Goal: Task Accomplishment & Management: Manage account settings

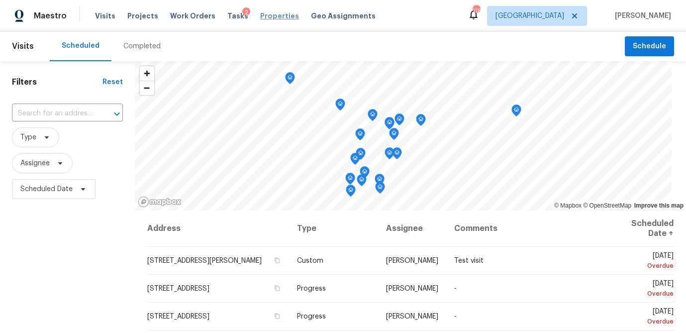
click at [263, 17] on span "Properties" at bounding box center [279, 16] width 39 height 10
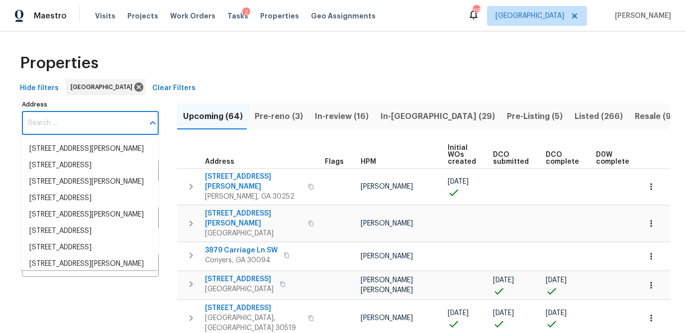
click at [30, 124] on input "Address" at bounding box center [83, 122] width 122 height 23
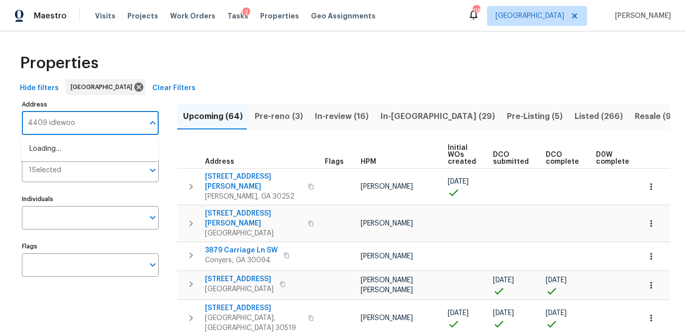
type input "4409 idlewood"
click at [32, 148] on li "4409 Idlewood Ln Tucker GA 30084" at bounding box center [89, 149] width 137 height 16
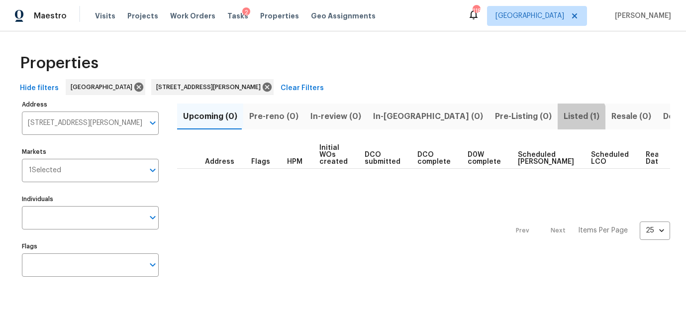
click at [563, 119] on span "Listed (1)" at bounding box center [581, 116] width 36 height 14
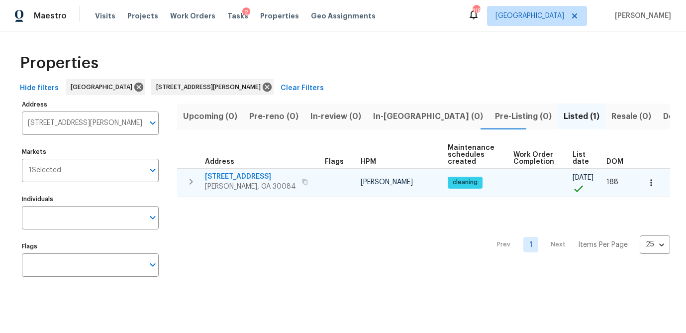
click at [231, 177] on span "4409 Idlewood Ln" at bounding box center [250, 177] width 91 height 10
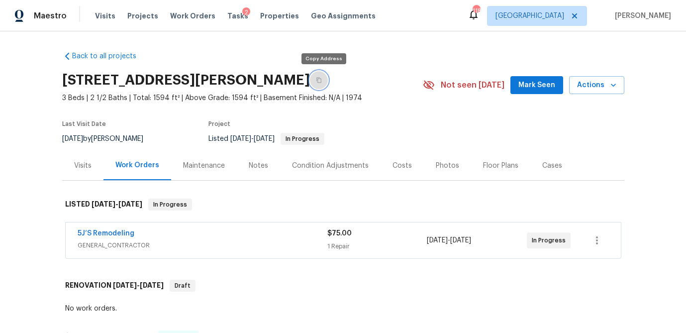
click at [322, 81] on icon "button" at bounding box center [319, 80] width 6 height 6
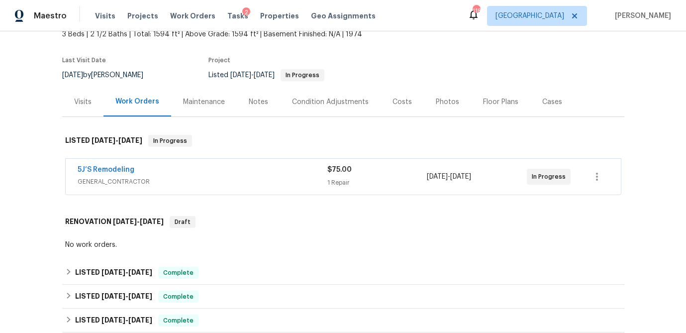
scroll to position [75, 0]
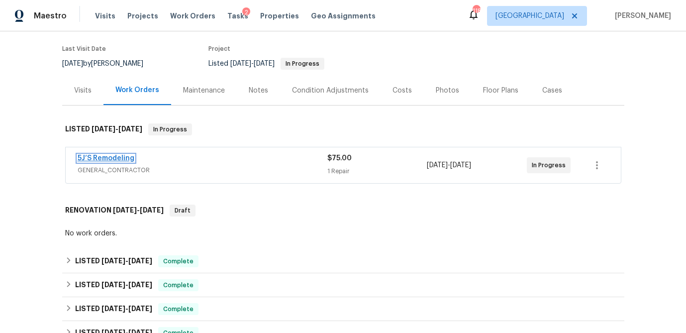
click at [123, 160] on link "5J’S Remodeling" at bounding box center [106, 158] width 57 height 7
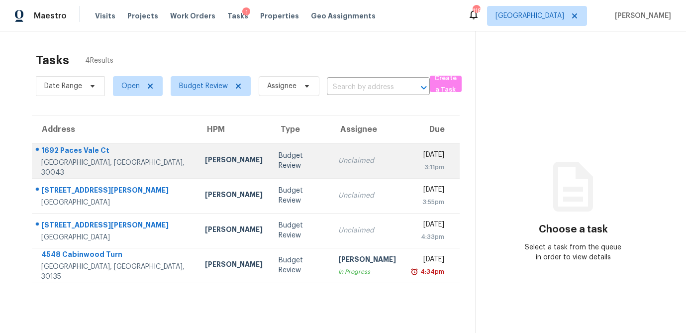
click at [278, 158] on div "Budget Review" at bounding box center [300, 161] width 44 height 20
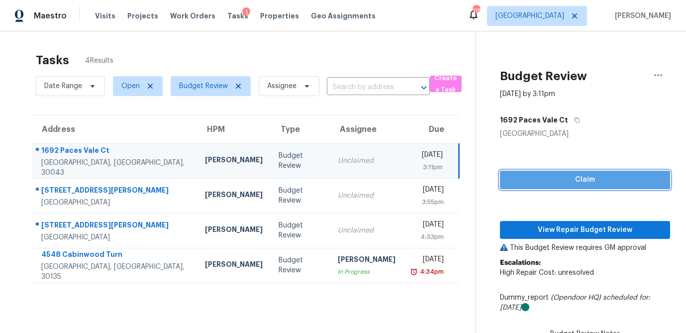
click at [607, 180] on span "Claim" at bounding box center [585, 179] width 154 height 12
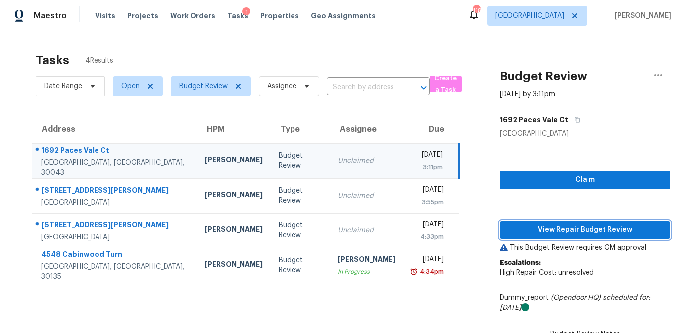
click at [562, 235] on span "View Repair Budget Review" at bounding box center [585, 230] width 154 height 12
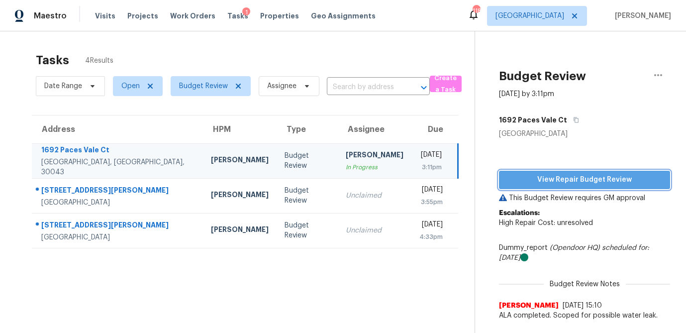
click at [581, 180] on span "View Repair Budget Review" at bounding box center [584, 179] width 155 height 12
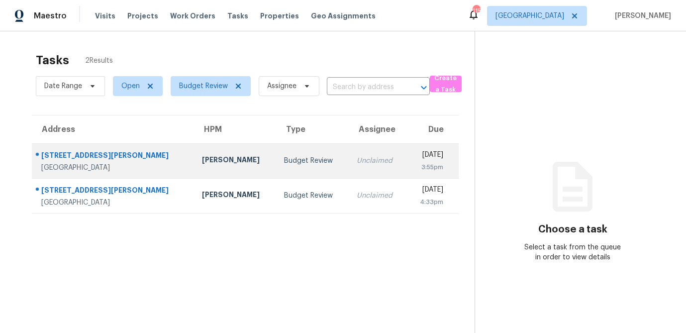
click at [284, 161] on div "Budget Review" at bounding box center [312, 161] width 56 height 10
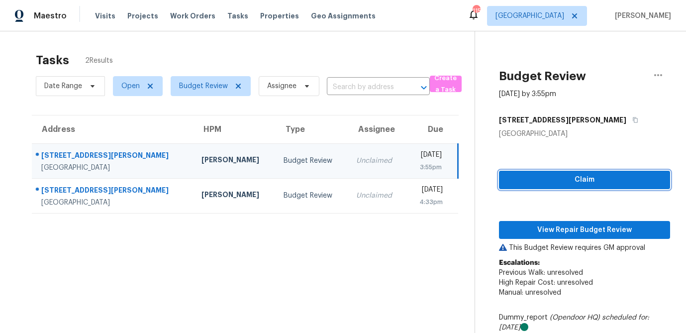
click at [571, 183] on span "Claim" at bounding box center [584, 179] width 155 height 12
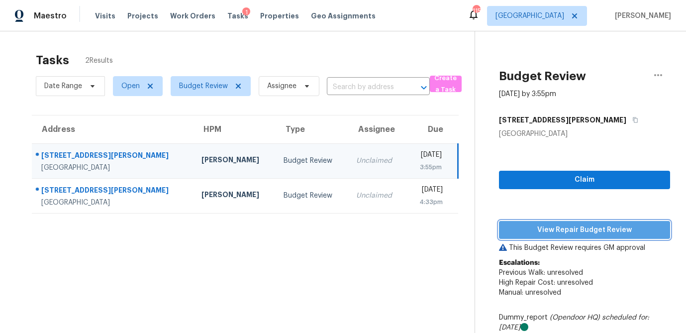
click at [563, 225] on span "View Repair Budget Review" at bounding box center [584, 230] width 155 height 12
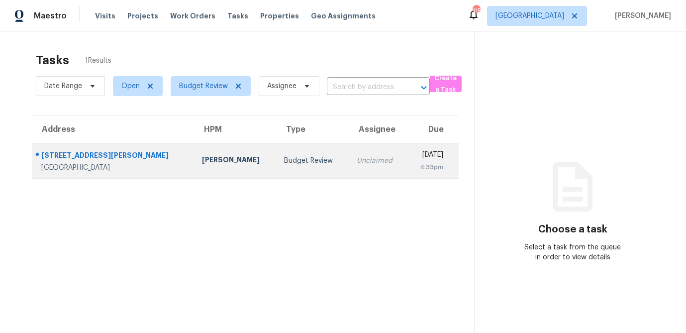
click at [194, 164] on td "[PERSON_NAME]" at bounding box center [235, 160] width 83 height 35
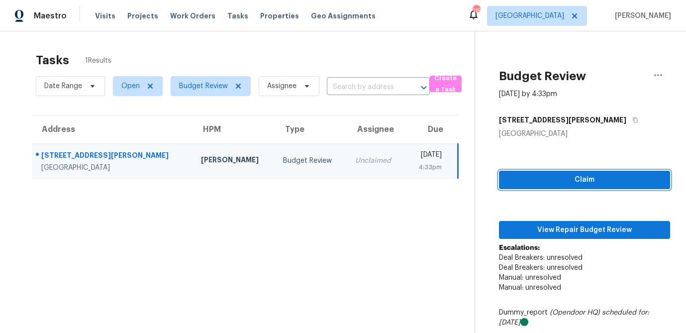
click at [548, 177] on span "Claim" at bounding box center [584, 179] width 155 height 12
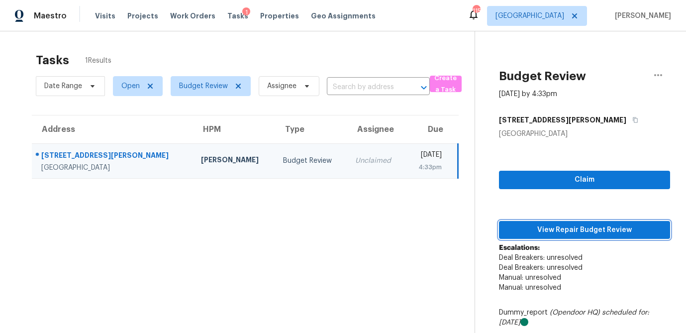
click at [574, 233] on span "View Repair Budget Review" at bounding box center [584, 230] width 155 height 12
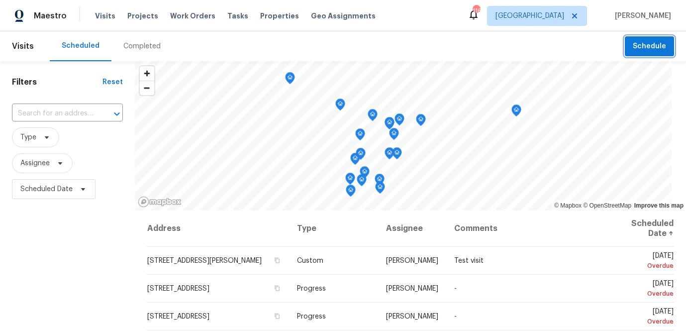
click at [633, 52] on button "Schedule" at bounding box center [648, 46] width 49 height 20
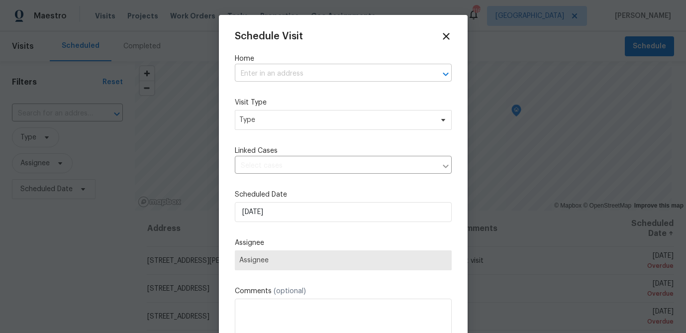
click at [267, 76] on input "text" at bounding box center [329, 73] width 189 height 15
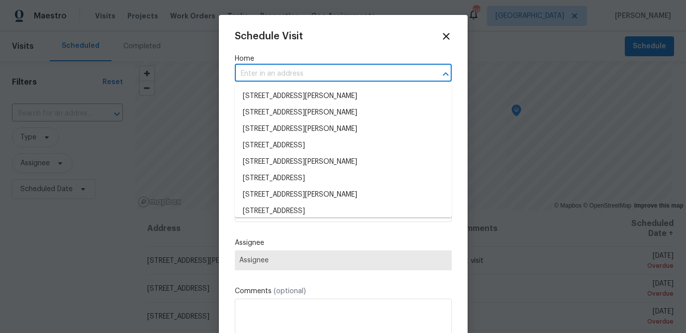
paste input "92 Smith Rd, Newnan, GA 30263"
type input "92 Smith Rd, Newnan, GA 30263"
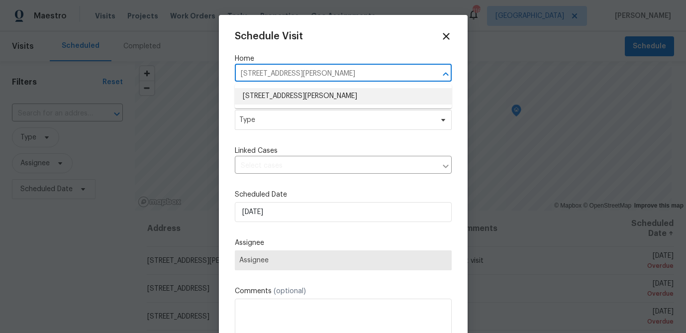
click at [267, 90] on li "92 Smith Rd, Newnan, GA 30263" at bounding box center [343, 96] width 217 height 16
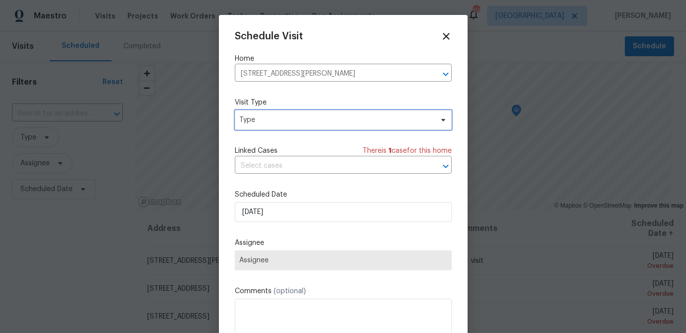
click at [276, 125] on span "Type" at bounding box center [343, 120] width 217 height 20
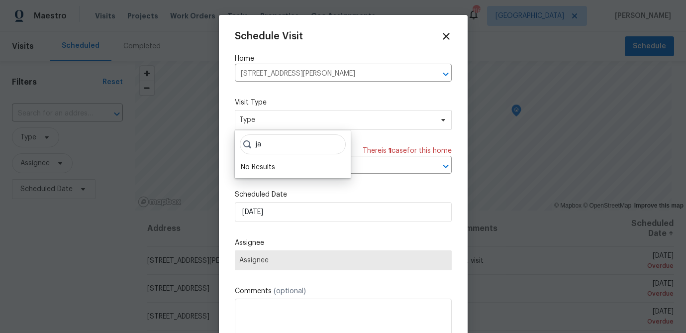
type input "j"
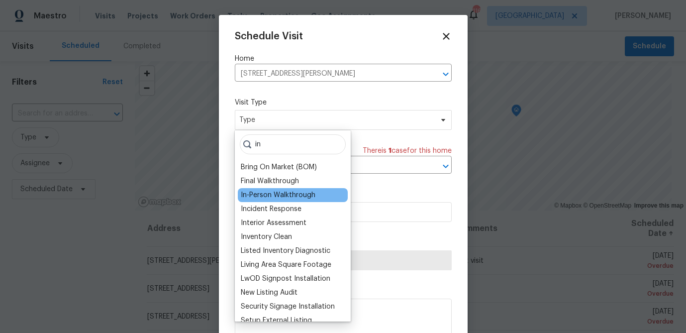
type input "in"
click at [277, 195] on div "In-Person Walkthrough" at bounding box center [278, 195] width 75 height 10
type input "08/21/2025 4:50 pm"
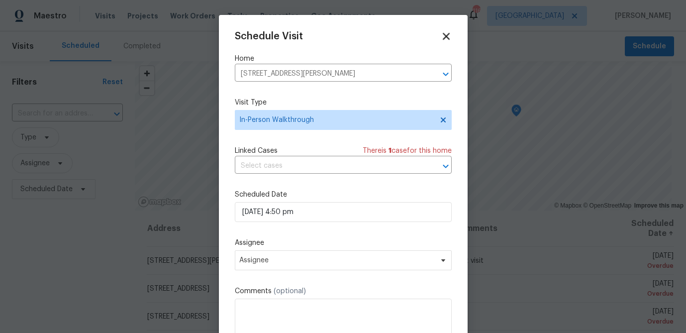
click at [446, 35] on icon at bounding box center [445, 36] width 7 height 7
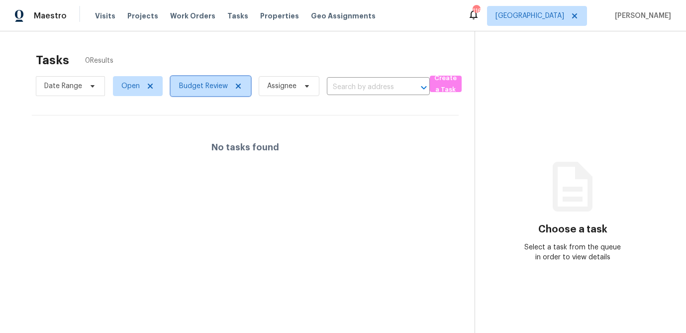
click at [235, 85] on icon at bounding box center [238, 86] width 8 height 8
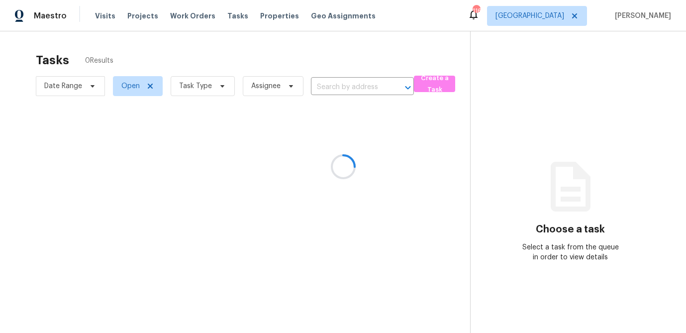
click at [219, 87] on div at bounding box center [343, 166] width 686 height 333
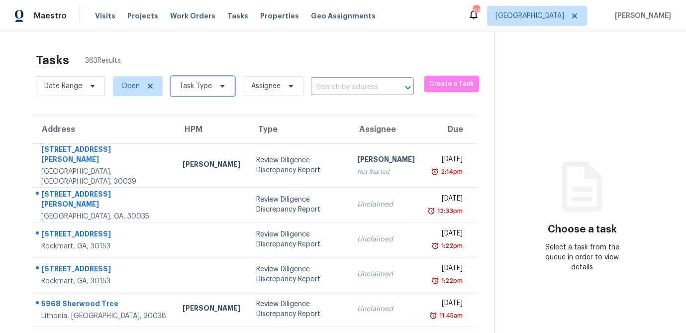
click at [219, 87] on icon at bounding box center [222, 86] width 8 height 8
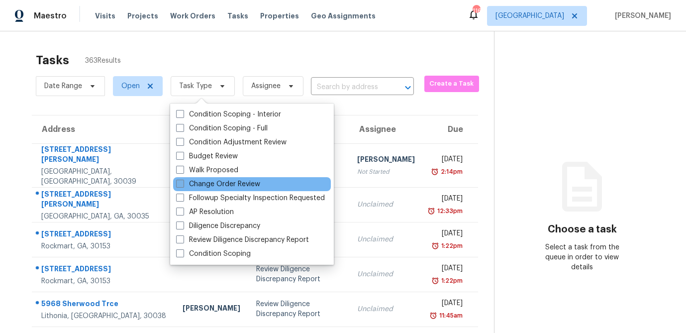
click at [180, 184] on span at bounding box center [180, 183] width 8 height 8
click at [180, 184] on input "Change Order Review" at bounding box center [179, 182] width 6 height 6
checkbox input "true"
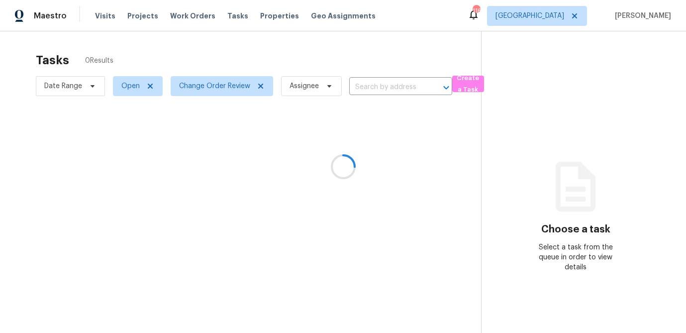
click at [193, 39] on div at bounding box center [343, 166] width 686 height 333
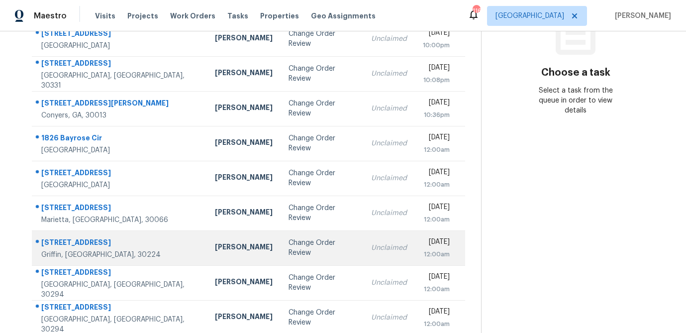
scroll to position [185, 0]
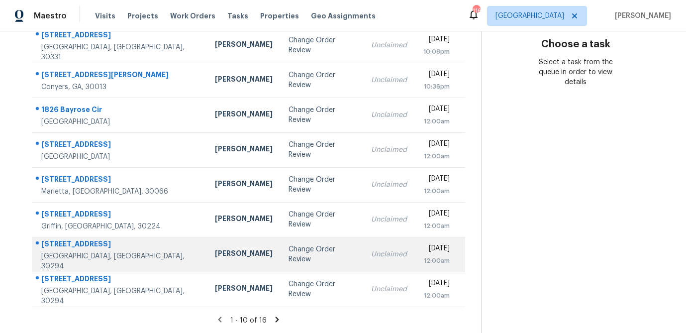
click at [210, 257] on td "[PERSON_NAME]" at bounding box center [244, 254] width 74 height 35
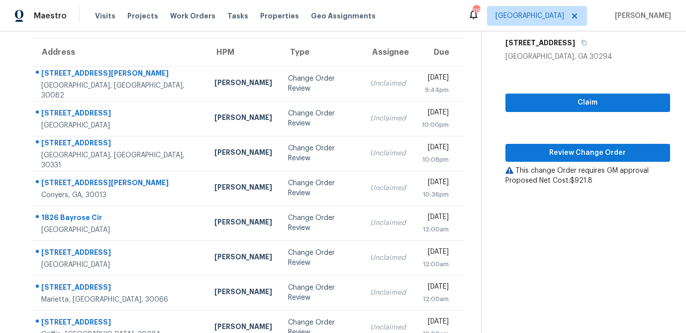
scroll to position [74, 0]
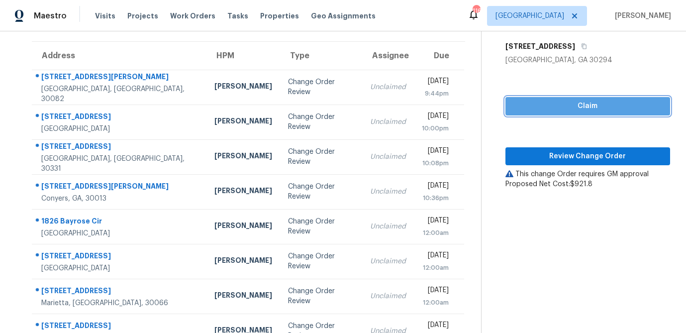
drag, startPoint x: 558, startPoint y: 106, endPoint x: 553, endPoint y: 118, distance: 13.6
click at [558, 106] on span "Claim" at bounding box center [587, 106] width 149 height 12
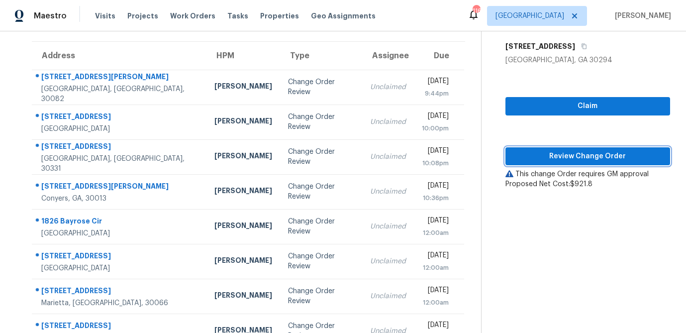
click at [551, 157] on span "Review Change Order" at bounding box center [587, 156] width 149 height 12
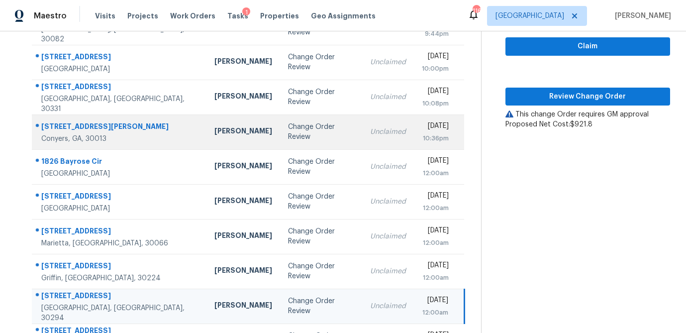
scroll to position [185, 0]
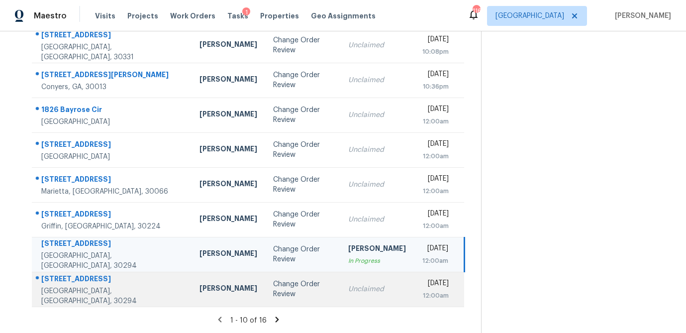
click at [273, 287] on div "Change Order Review" at bounding box center [302, 289] width 59 height 20
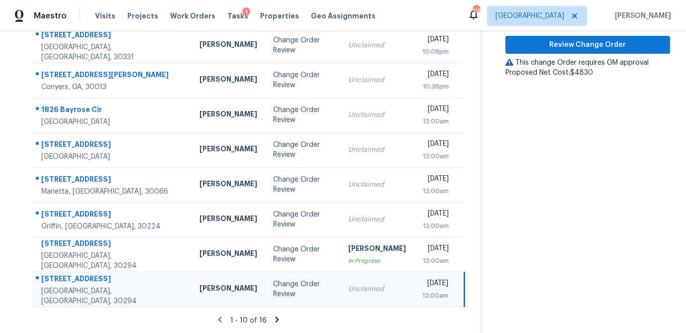
click at [274, 318] on icon at bounding box center [276, 319] width 9 height 9
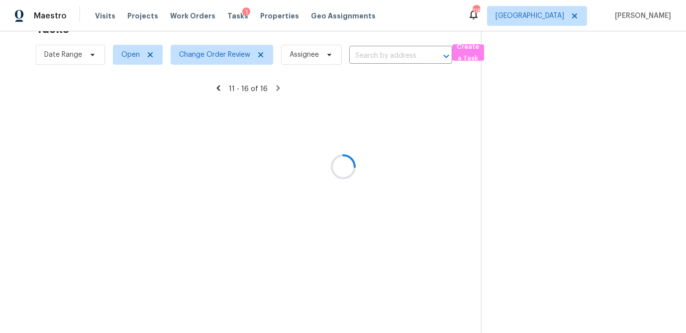
scroll to position [46, 0]
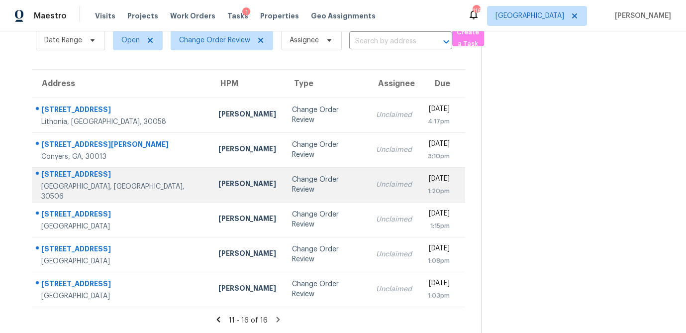
click at [213, 193] on td "[PERSON_NAME]" at bounding box center [247, 184] width 74 height 35
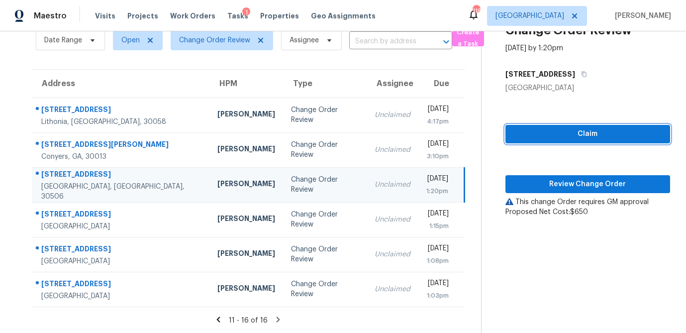
click at [574, 132] on span "Claim" at bounding box center [587, 134] width 149 height 12
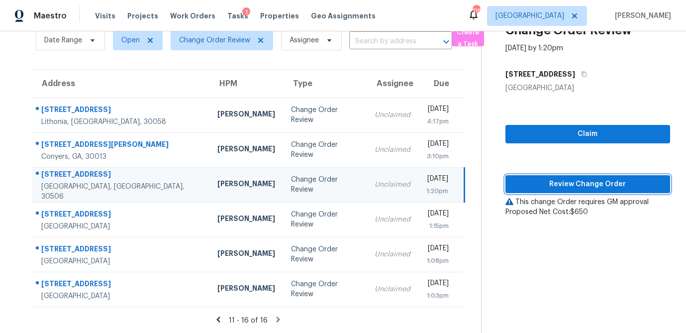
click at [569, 189] on span "Review Change Order" at bounding box center [587, 184] width 149 height 12
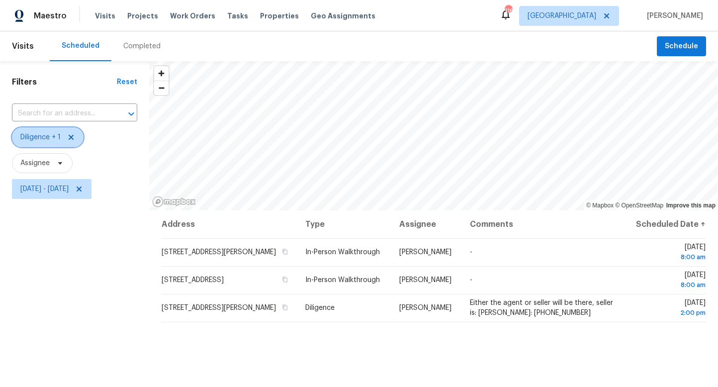
click at [47, 142] on span "Diligence + 1" at bounding box center [40, 137] width 40 height 10
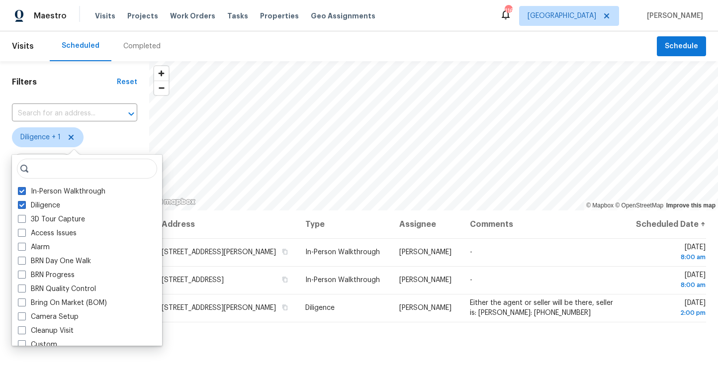
drag, startPoint x: 87, startPoint y: 368, endPoint x: 78, endPoint y: 306, distance: 62.9
click at [87, 365] on div "Filters Reset ​ Diligence + 1 Assignee [DATE] - [DATE]" at bounding box center [74, 290] width 149 height 458
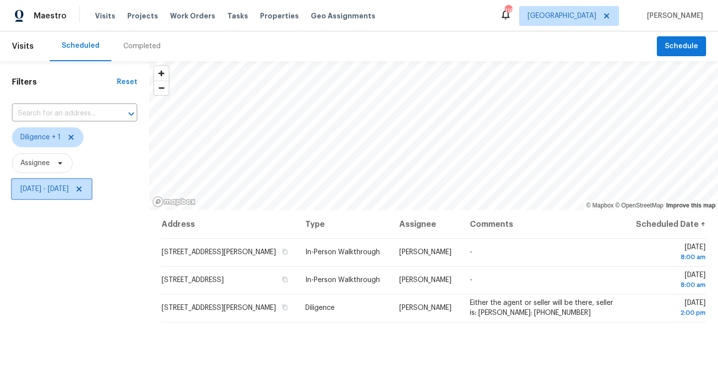
click at [52, 190] on span "[DATE] - [DATE]" at bounding box center [44, 189] width 48 height 10
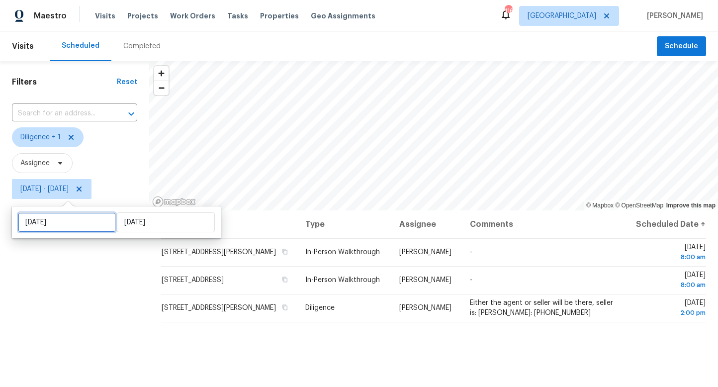
click at [58, 220] on input "[DATE]" at bounding box center [67, 222] width 98 height 20
select select "7"
select select "2025"
select select "8"
select select "2025"
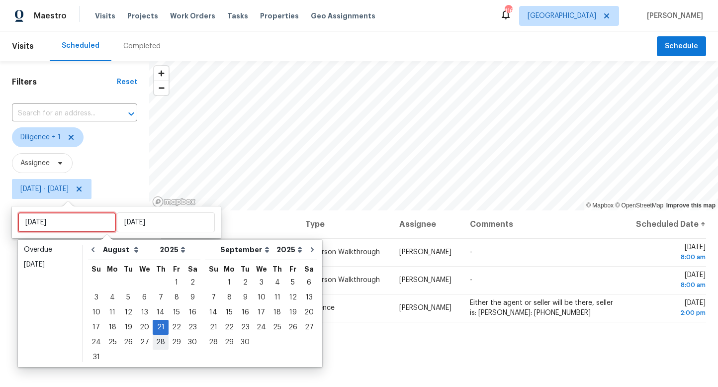
type input "[DATE]"
click at [173, 330] on div "22" at bounding box center [177, 327] width 16 height 14
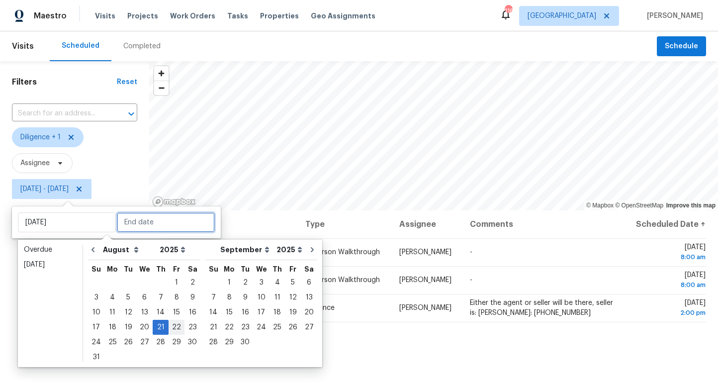
type input "[DATE]"
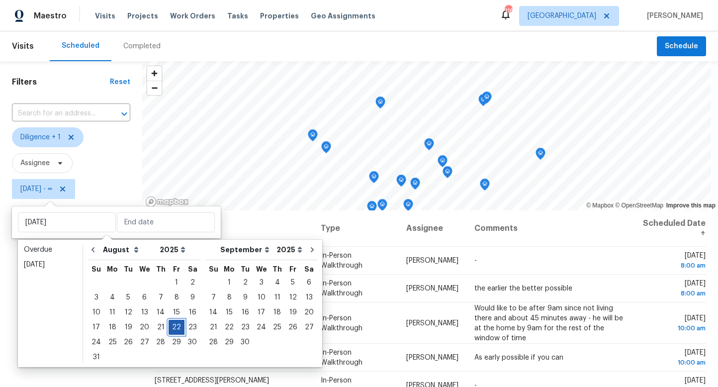
click at [173, 330] on div "22" at bounding box center [177, 327] width 16 height 14
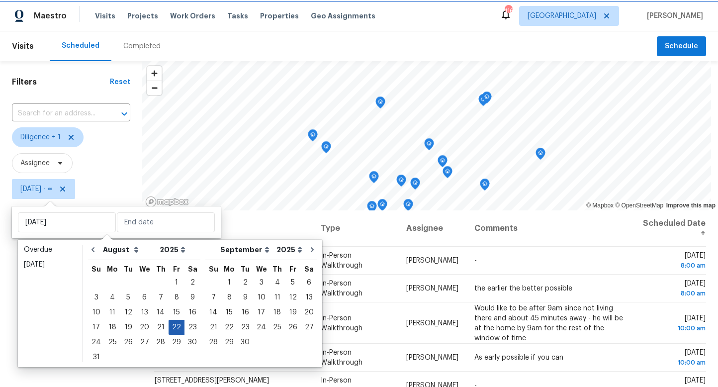
type input "Fri, Aug 22"
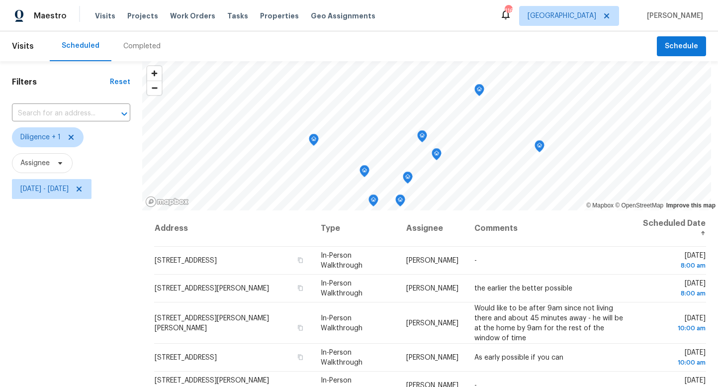
click at [106, 342] on div "Filters Reset ​ Diligence + 1 Assignee Fri, Aug 22 - Fri, Aug 22" at bounding box center [71, 290] width 142 height 458
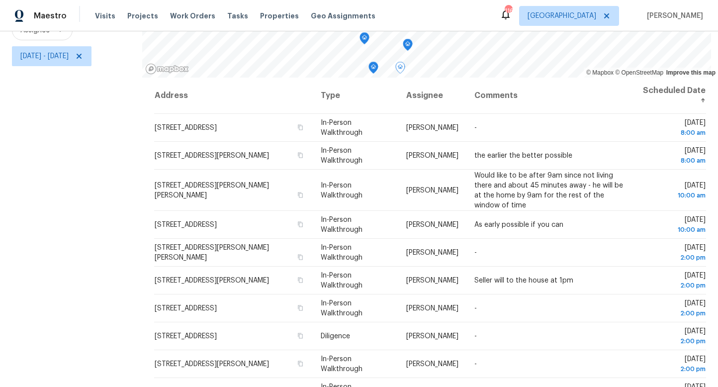
scroll to position [83, 0]
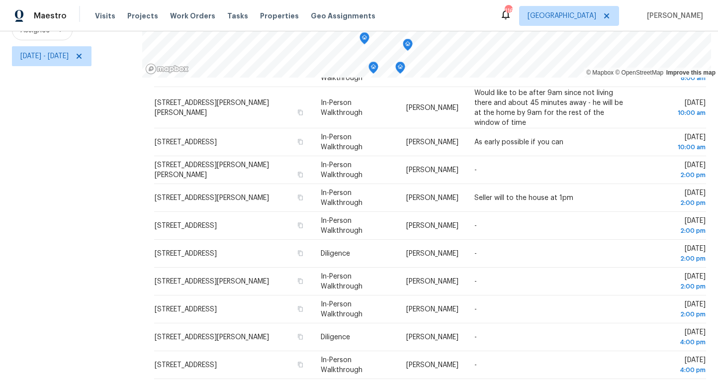
drag, startPoint x: 142, startPoint y: 248, endPoint x: 626, endPoint y: 392, distance: 505.5
click at [626, 386] on html "Maestro Visits Projects Work Orders Tasks Properties Geo Assignments 116 Atlant…" at bounding box center [359, 193] width 718 height 387
copy div "© Mapbox © OpenStreetMap Improve this map"
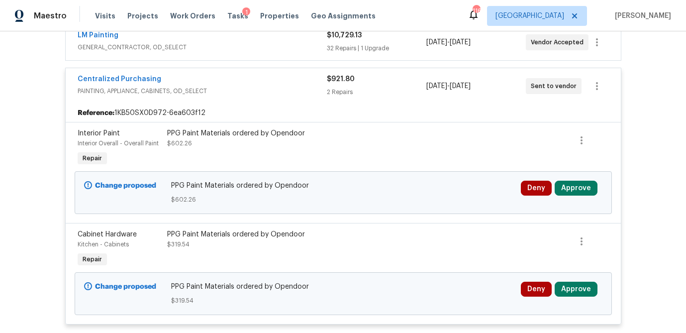
scroll to position [306, 0]
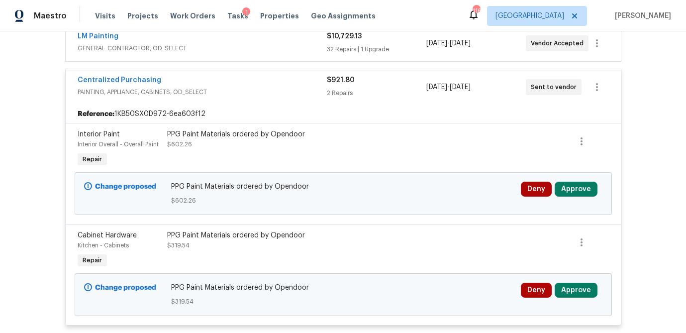
click at [595, 291] on div "Deny Approve" at bounding box center [561, 289] width 82 height 15
click at [565, 290] on button "Approve" at bounding box center [575, 289] width 43 height 15
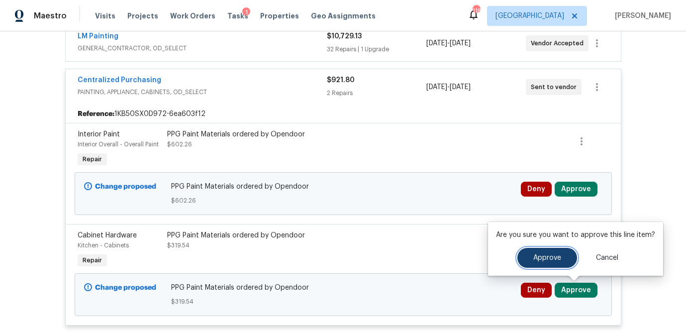
click at [526, 258] on button "Approve" at bounding box center [547, 258] width 60 height 20
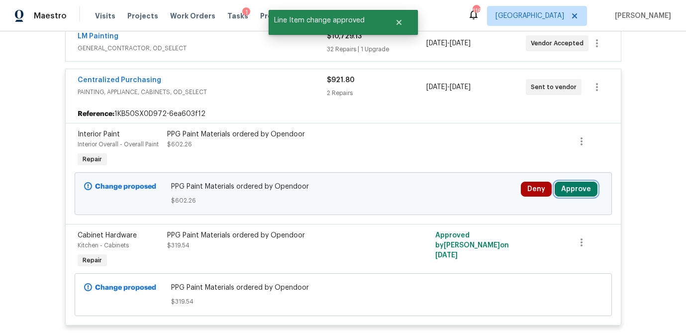
click at [572, 185] on button "Approve" at bounding box center [575, 188] width 43 height 15
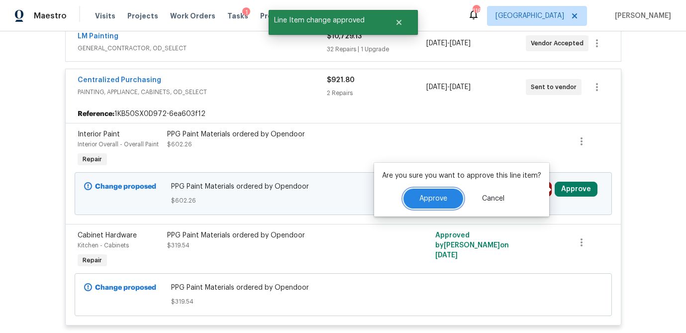
click at [427, 196] on span "Approve" at bounding box center [433, 198] width 28 height 7
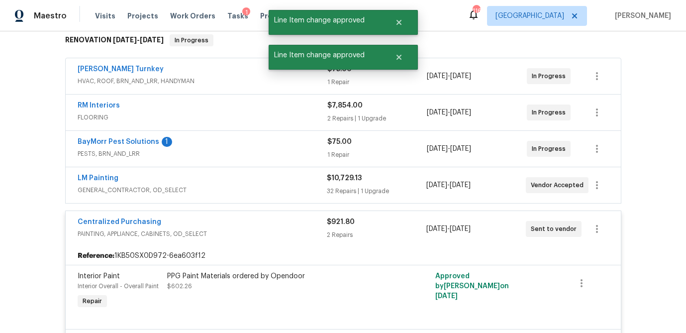
scroll to position [161, 0]
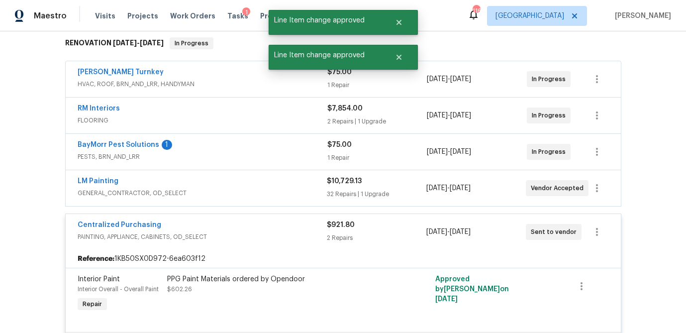
click at [419, 196] on div "32 Repairs | 1 Upgrade" at bounding box center [376, 194] width 99 height 10
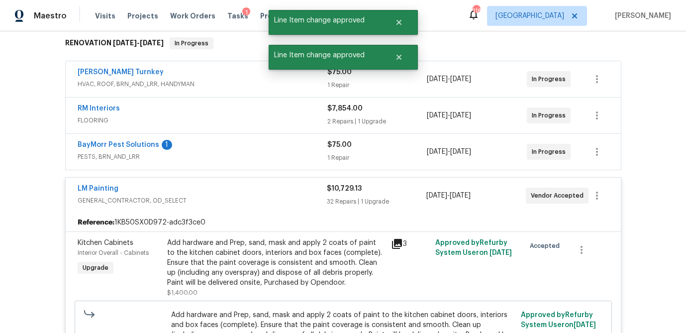
drag, startPoint x: 395, startPoint y: 162, endPoint x: 393, endPoint y: 136, distance: 25.9
click at [395, 162] on div "1 Repair" at bounding box center [377, 158] width 100 height 10
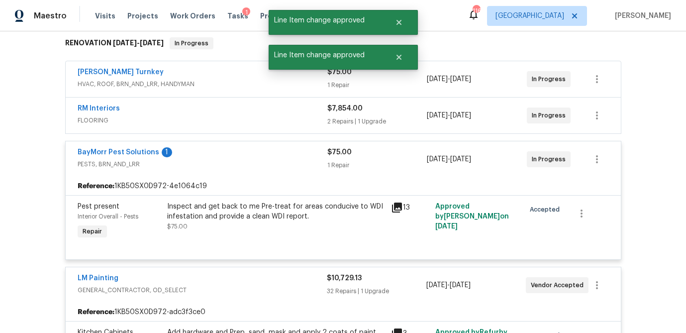
click at [393, 122] on div "2 Repairs | 1 Upgrade" at bounding box center [377, 121] width 100 height 10
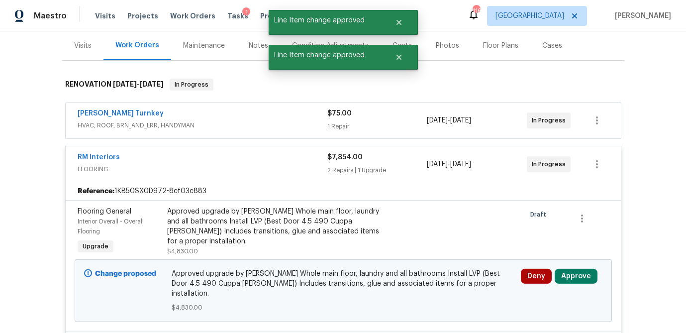
scroll to position [101, 0]
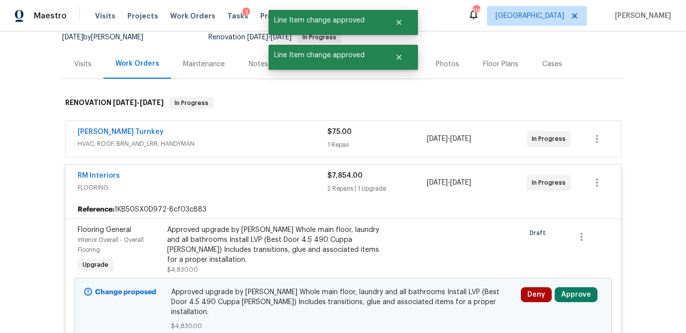
click at [391, 138] on div "$75.00 1 Repair" at bounding box center [377, 139] width 100 height 24
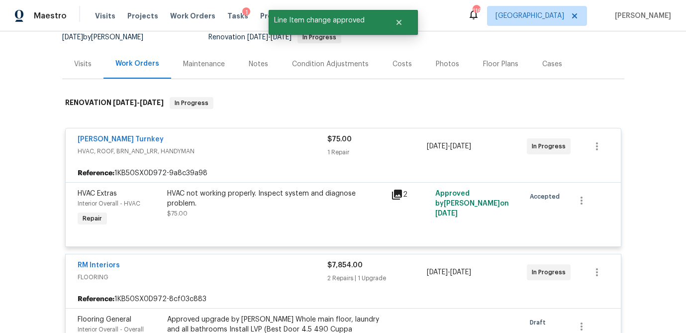
scroll to position [351, 0]
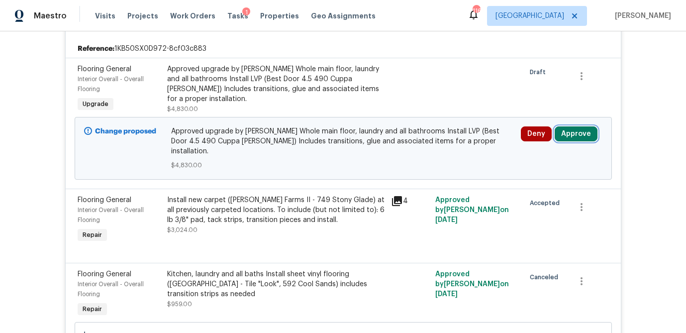
click at [580, 134] on button "Approve" at bounding box center [575, 133] width 43 height 15
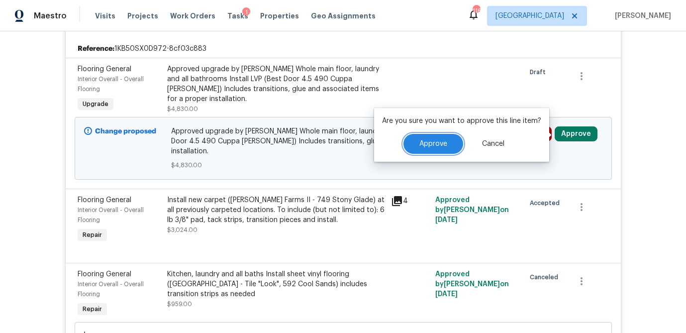
click at [434, 144] on span "Approve" at bounding box center [433, 143] width 28 height 7
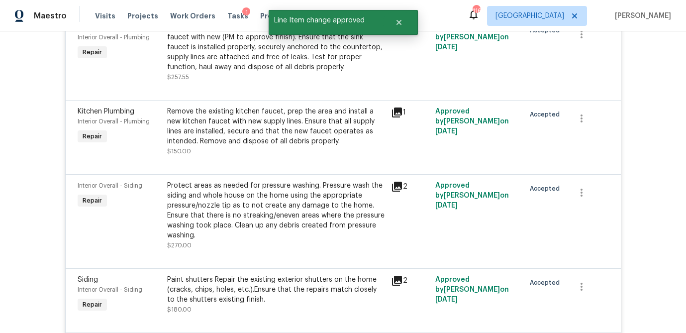
scroll to position [3587, 0]
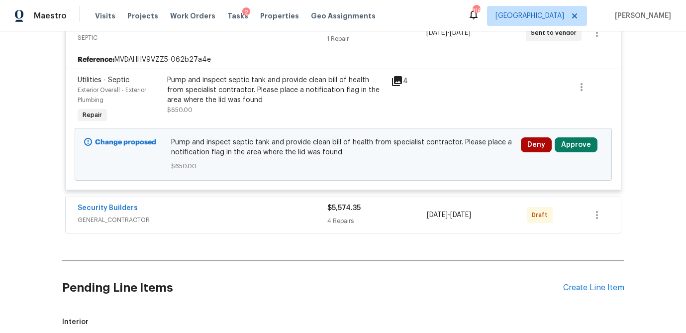
scroll to position [327, 0]
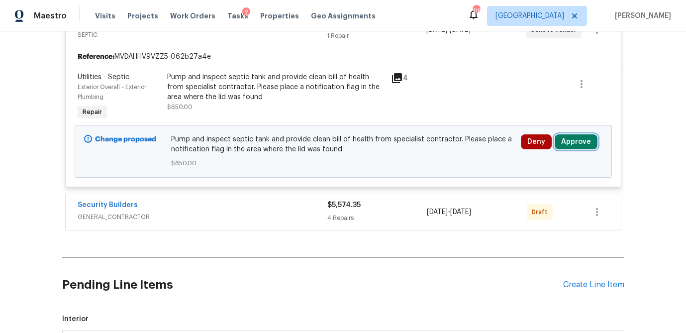
click at [565, 144] on button "Approve" at bounding box center [575, 141] width 43 height 15
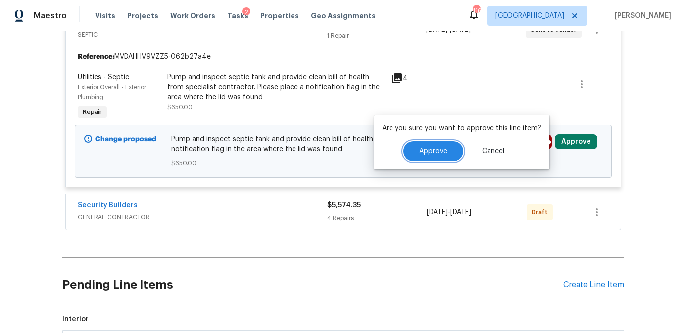
click at [440, 149] on span "Approve" at bounding box center [433, 151] width 28 height 7
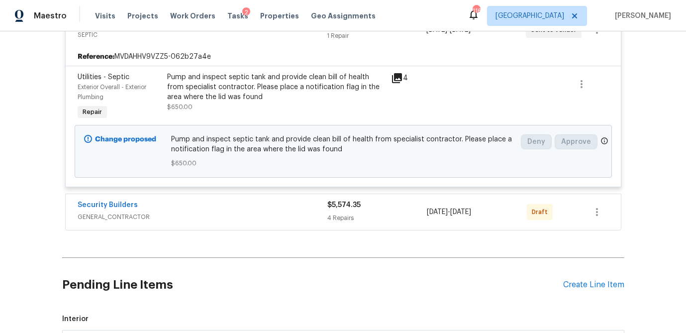
scroll to position [218, 0]
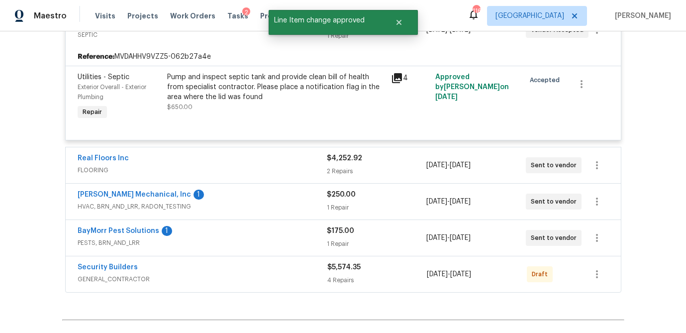
click at [287, 279] on span "GENERAL_CONTRACTOR" at bounding box center [203, 279] width 250 height 10
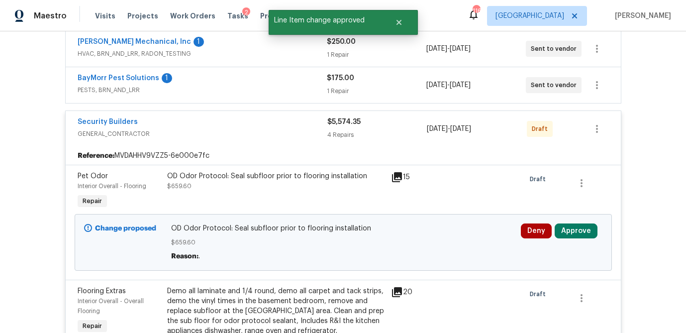
scroll to position [371, 0]
drag, startPoint x: 591, startPoint y: 229, endPoint x: 554, endPoint y: 230, distance: 36.3
click at [591, 229] on button "Approve" at bounding box center [575, 230] width 43 height 15
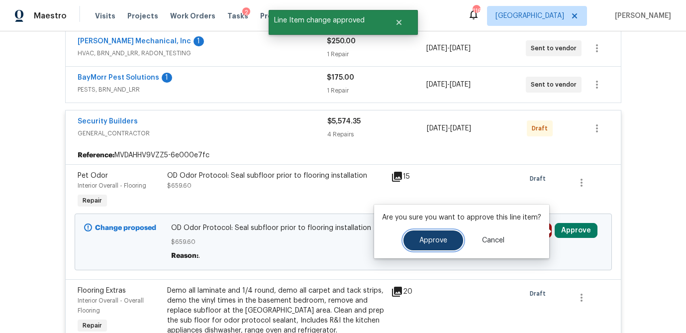
click at [420, 239] on span "Approve" at bounding box center [433, 240] width 28 height 7
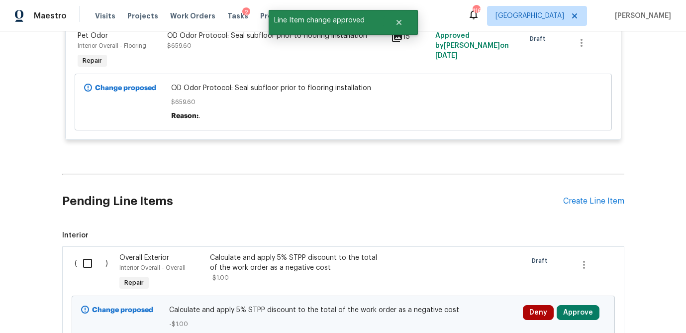
scroll to position [1037, 0]
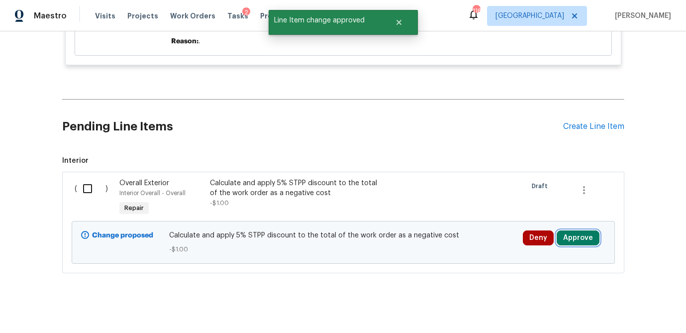
click at [569, 230] on button "Approve" at bounding box center [577, 237] width 43 height 15
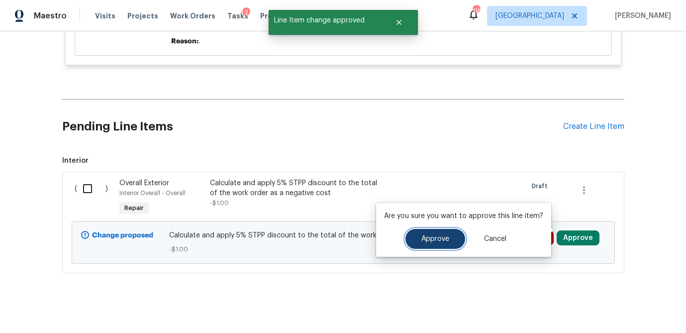
click at [433, 242] on span "Approve" at bounding box center [435, 238] width 28 height 7
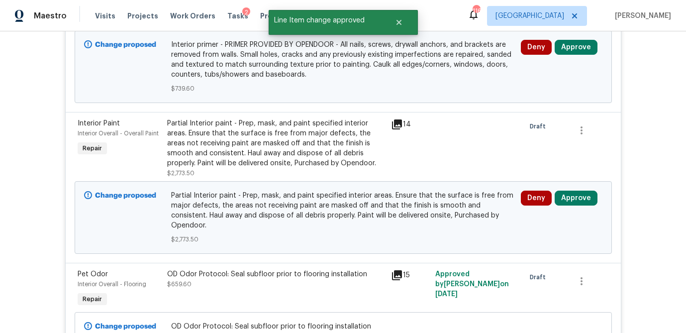
scroll to position [685, 0]
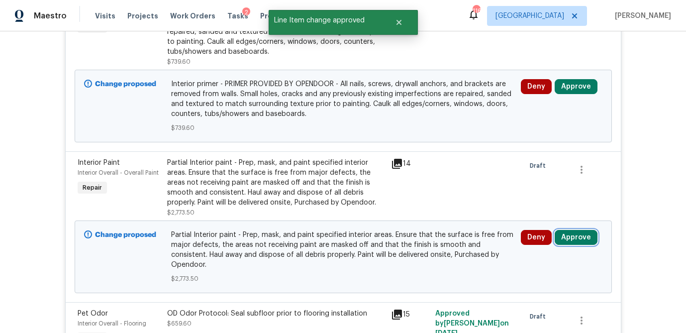
click at [589, 238] on button "Approve" at bounding box center [575, 237] width 43 height 15
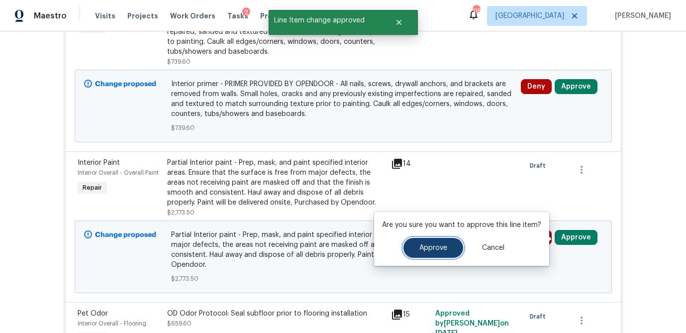
click at [420, 243] on button "Approve" at bounding box center [433, 248] width 60 height 20
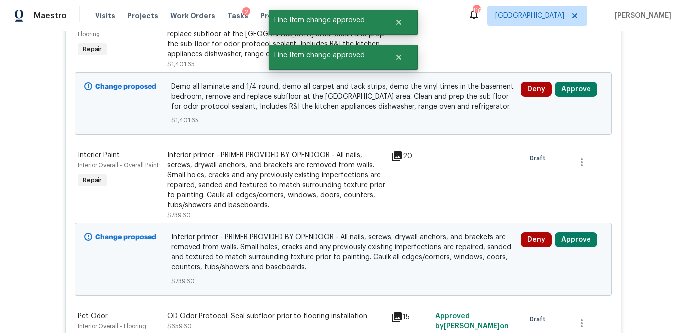
scroll to position [531, 0]
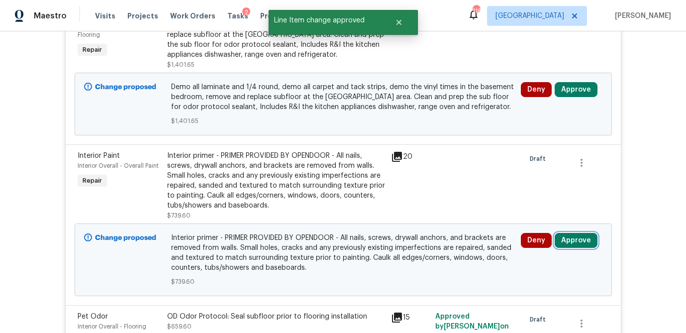
click at [576, 239] on button "Approve" at bounding box center [575, 240] width 43 height 15
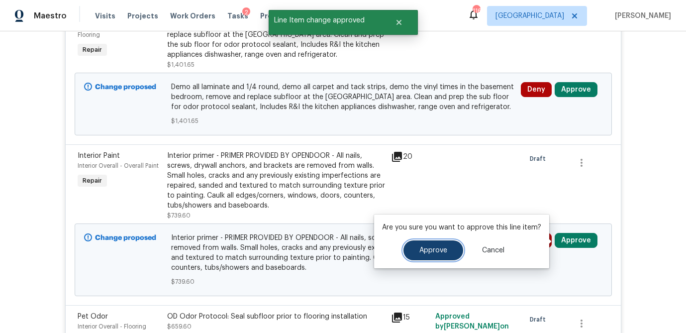
click at [422, 253] on span "Approve" at bounding box center [433, 250] width 28 height 7
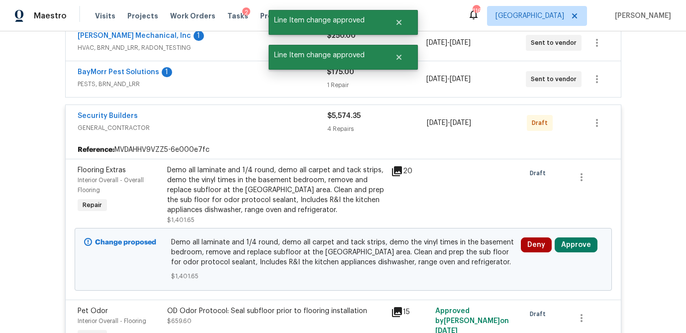
scroll to position [374, 0]
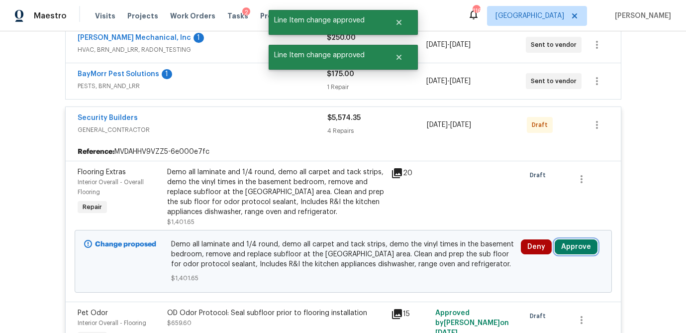
click at [585, 248] on button "Approve" at bounding box center [575, 246] width 43 height 15
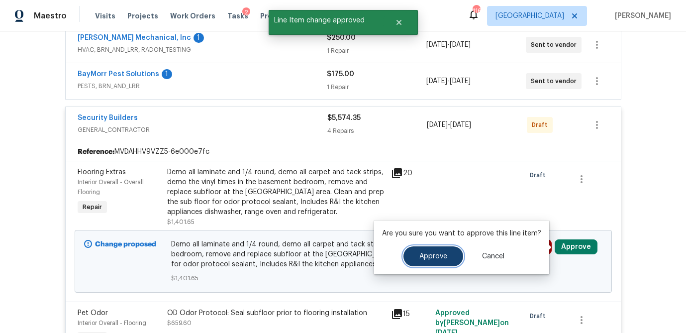
click at [435, 256] on span "Approve" at bounding box center [433, 256] width 28 height 7
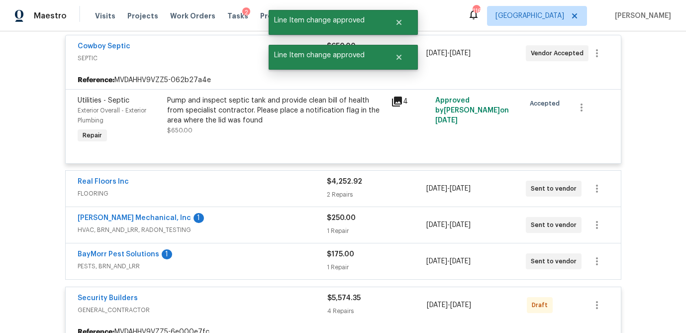
scroll to position [189, 0]
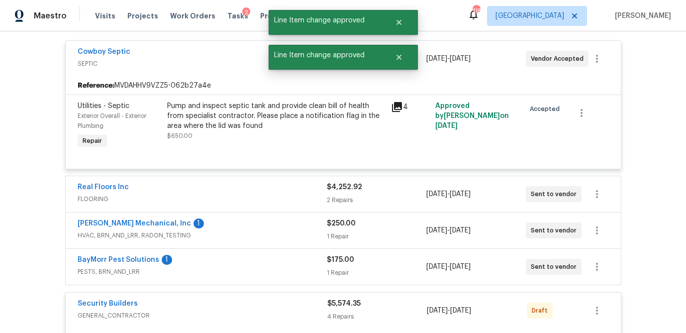
click at [413, 262] on div "$175.00" at bounding box center [376, 260] width 99 height 10
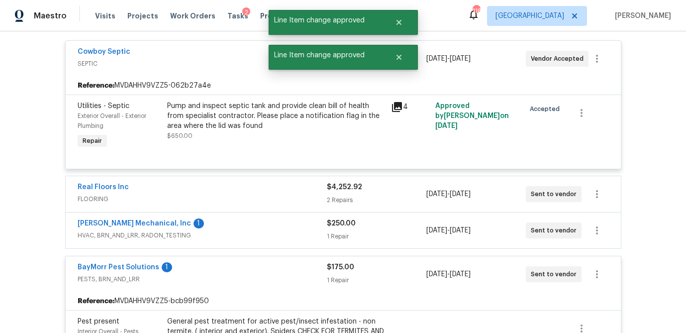
click at [407, 232] on div "1 Repair" at bounding box center [376, 236] width 99 height 10
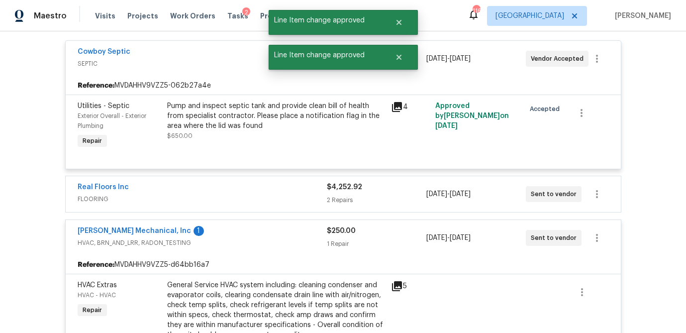
click at [405, 196] on div "2 Repairs" at bounding box center [376, 200] width 99 height 10
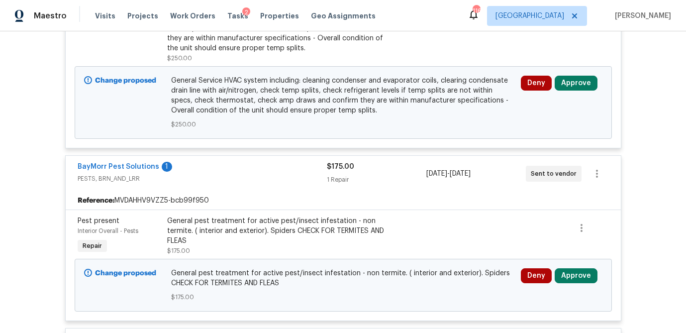
scroll to position [862, 0]
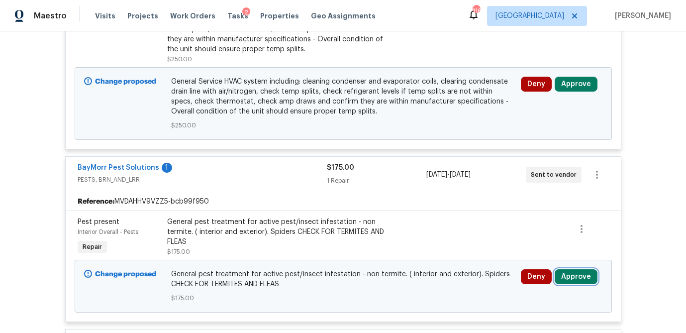
click at [584, 271] on button "Approve" at bounding box center [575, 276] width 43 height 15
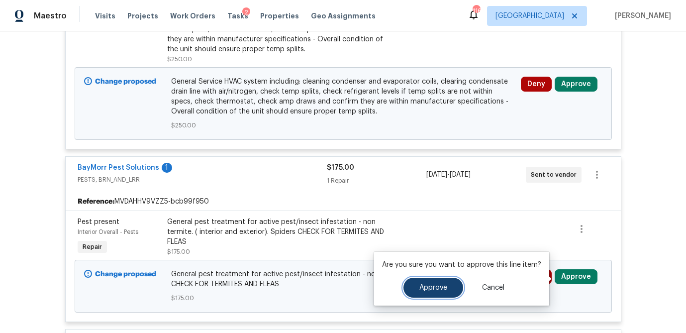
click at [408, 287] on button "Approve" at bounding box center [433, 287] width 60 height 20
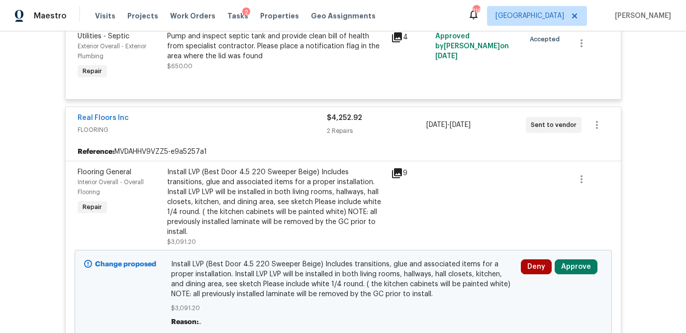
scroll to position [426, 0]
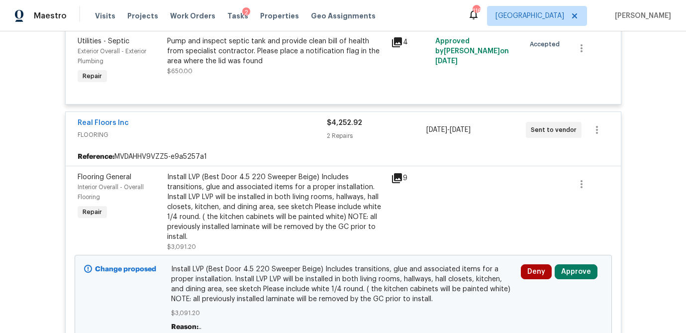
click at [396, 175] on icon at bounding box center [397, 178] width 10 height 10
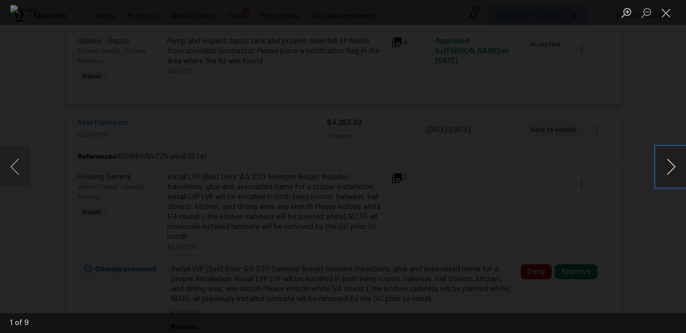
click at [677, 171] on button "Next image" at bounding box center [671, 167] width 30 height 40
click at [664, 11] on button "Close lightbox" at bounding box center [666, 12] width 20 height 17
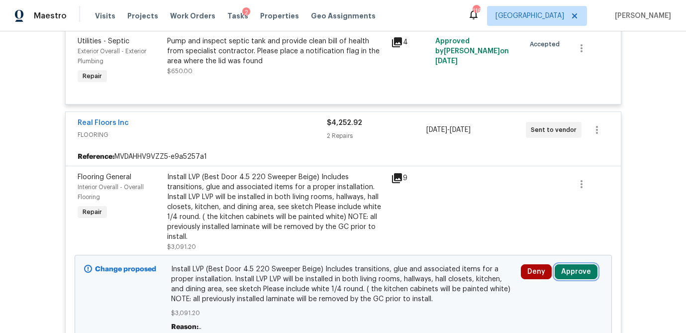
drag, startPoint x: 580, startPoint y: 271, endPoint x: 565, endPoint y: 271, distance: 14.9
click at [580, 271] on button "Approve" at bounding box center [575, 271] width 43 height 15
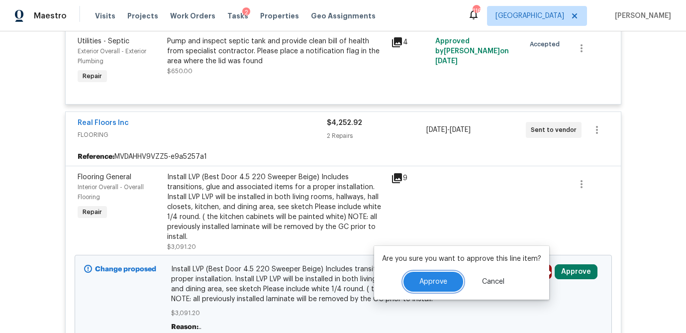
click at [441, 276] on button "Approve" at bounding box center [433, 281] width 60 height 20
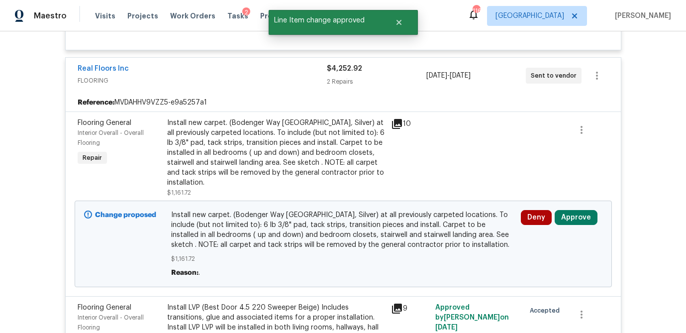
scroll to position [482, 0]
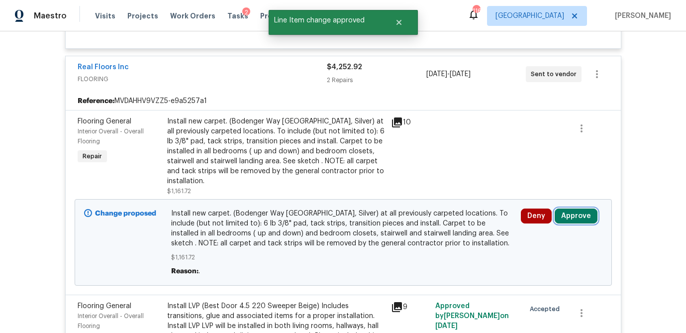
click at [584, 218] on button "Approve" at bounding box center [575, 215] width 43 height 15
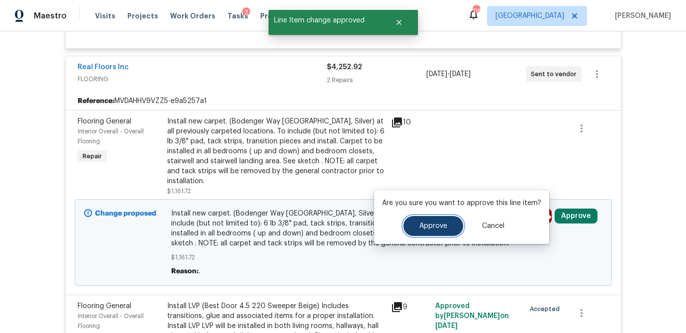
click at [443, 230] on button "Approve" at bounding box center [433, 226] width 60 height 20
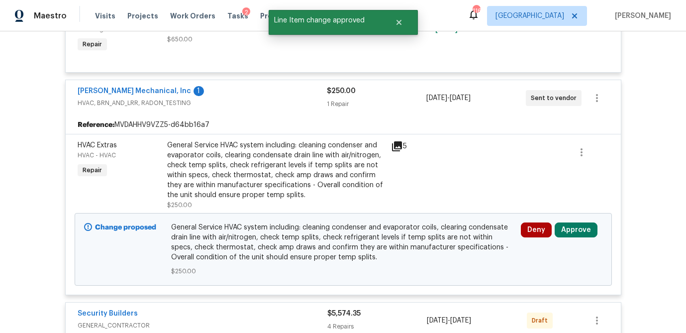
scroll to position [890, 0]
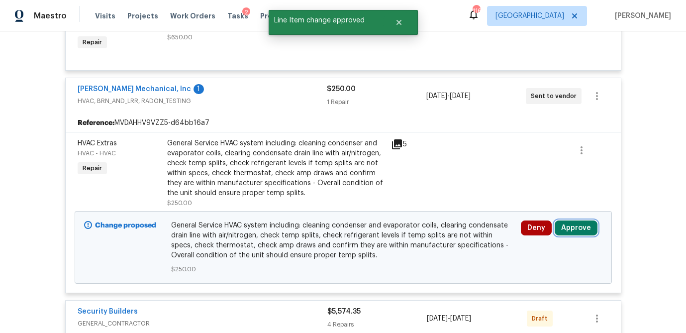
drag, startPoint x: 575, startPoint y: 235, endPoint x: 553, endPoint y: 236, distance: 21.4
click at [575, 235] on button "Approve" at bounding box center [575, 227] width 43 height 15
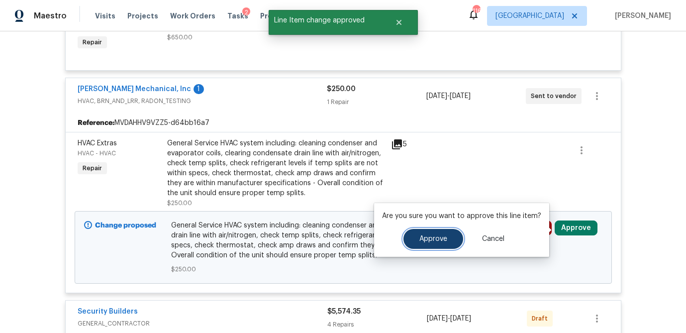
click at [423, 244] on button "Approve" at bounding box center [433, 239] width 60 height 20
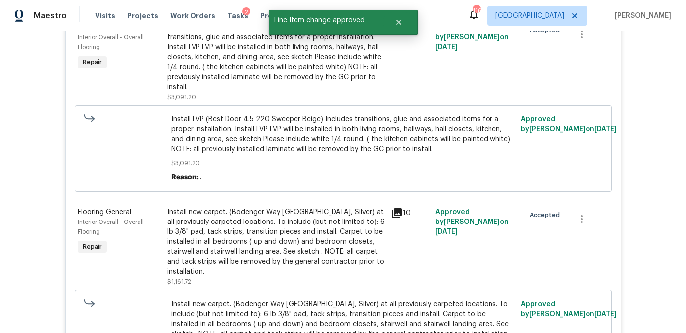
scroll to position [0, 0]
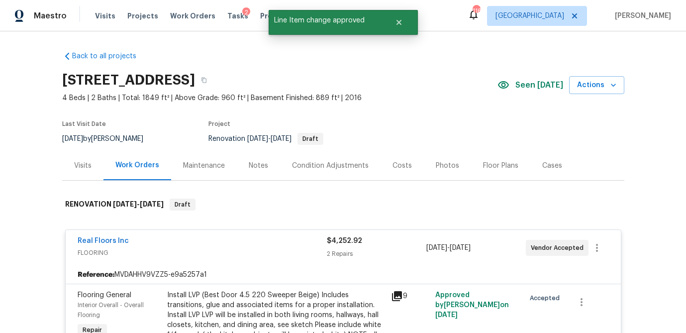
click at [84, 169] on div "Visits" at bounding box center [82, 166] width 17 height 10
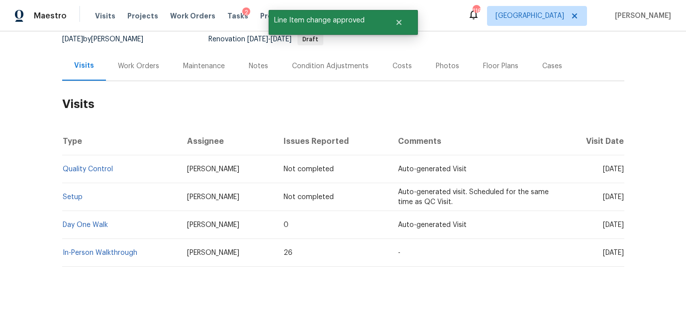
scroll to position [101, 0]
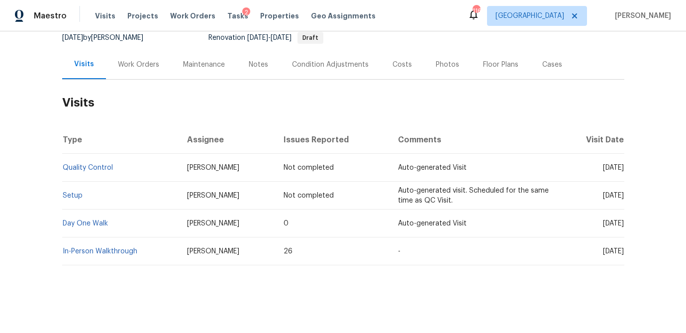
drag, startPoint x: 399, startPoint y: 64, endPoint x: 391, endPoint y: 78, distance: 16.7
click at [399, 64] on div "Costs" at bounding box center [401, 65] width 19 height 10
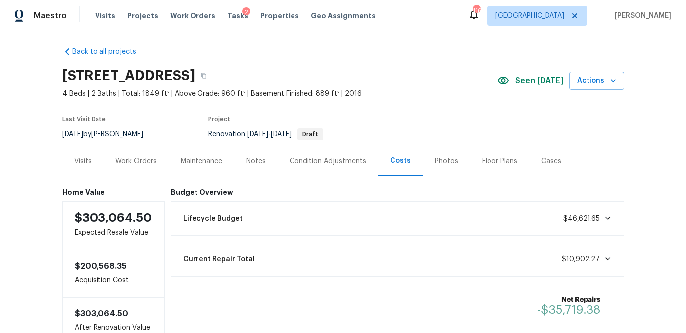
scroll to position [3, 0]
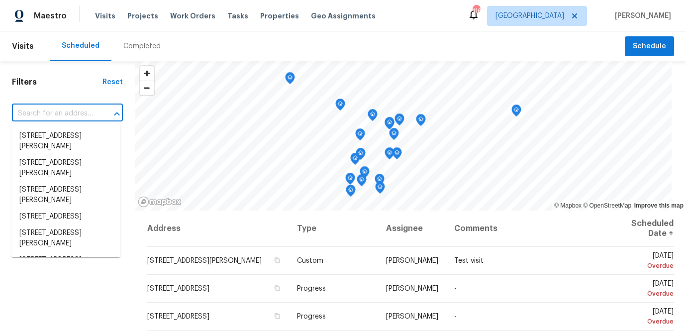
click at [60, 110] on input "text" at bounding box center [53, 113] width 83 height 15
paste input "[STREET_ADDRESS][PERSON_NAME]"
type input "[STREET_ADDRESS][PERSON_NAME]"
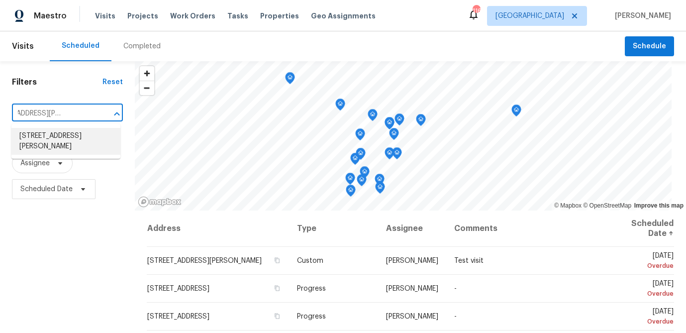
click at [57, 138] on li "92 Smith Rd, Newnan, GA 30263" at bounding box center [65, 141] width 109 height 27
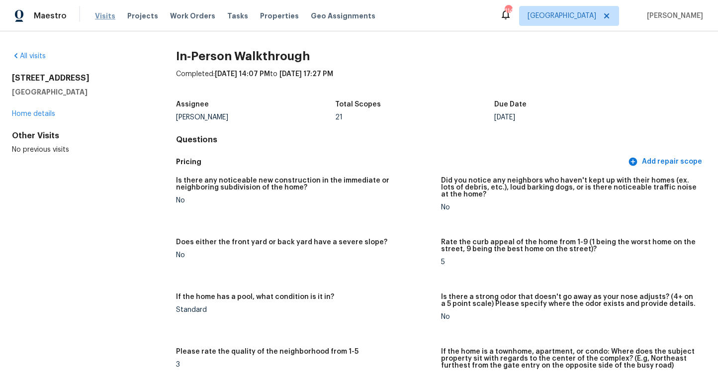
click at [99, 15] on span "Visits" at bounding box center [105, 16] width 20 height 10
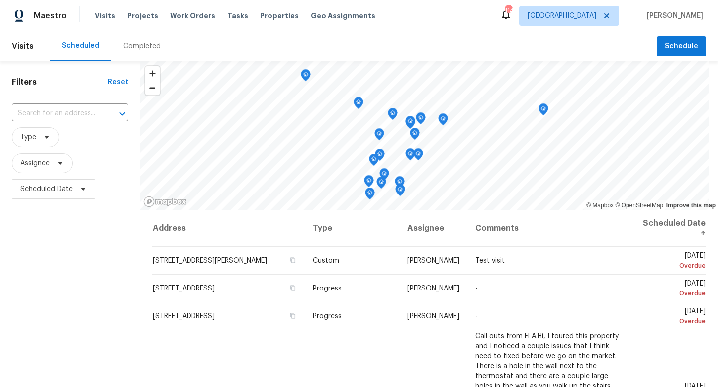
click at [135, 47] on div "Completed" at bounding box center [141, 46] width 37 height 10
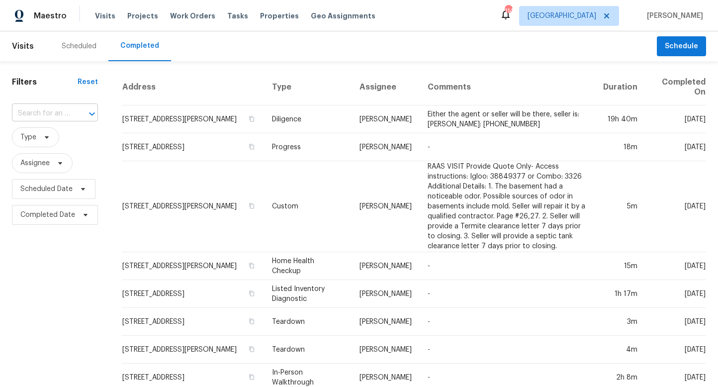
click at [49, 118] on input "text" at bounding box center [41, 113] width 58 height 15
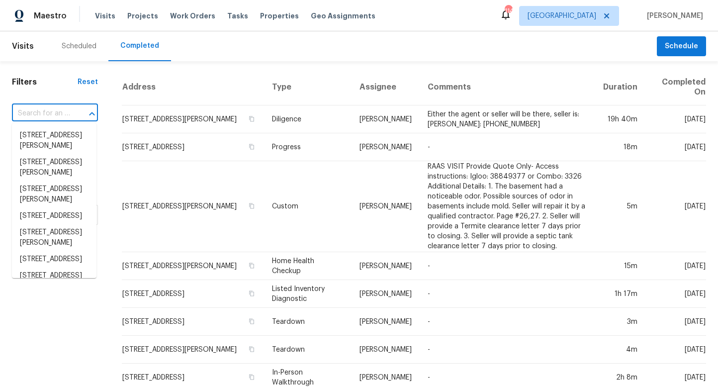
paste input "6590 Kimberly Mill Rd, Atlanta, GA 30349"
type input "6590 Kimberly Mill Rd, Atlanta, GA 30349"
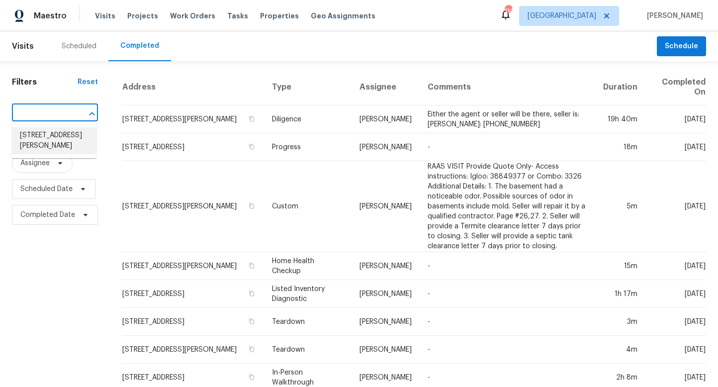
click at [51, 139] on li "6590 Kimberly Mill Rd, Atlanta, GA 30349" at bounding box center [54, 140] width 85 height 27
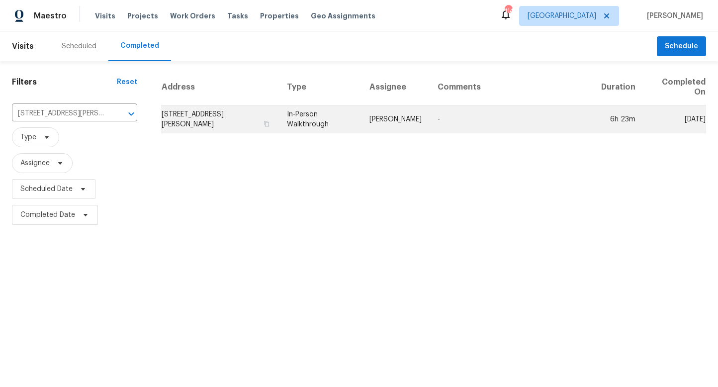
click at [215, 117] on td "6590 Kimberly Mill Rd, Atlanta, GA 30349" at bounding box center [220, 119] width 118 height 28
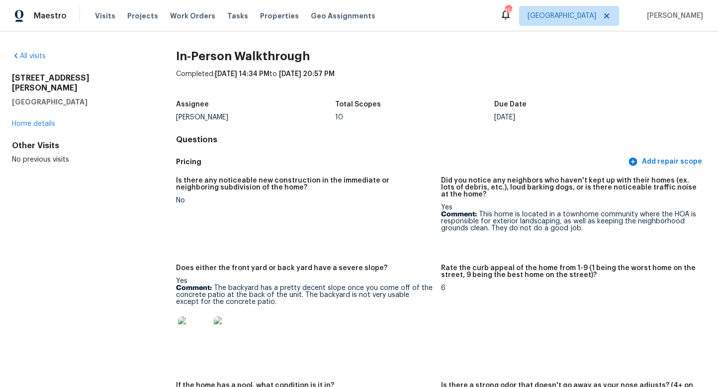
click at [39, 76] on h2 "6590 Kimberly Mill Rd" at bounding box center [78, 83] width 132 height 20
drag, startPoint x: 73, startPoint y: 91, endPoint x: 11, endPoint y: 80, distance: 62.8
click at [11, 80] on div "All visits 6590 Kimberly Mill Rd Atlanta, GA 30349 Home details Other Visits No…" at bounding box center [359, 208] width 718 height 355
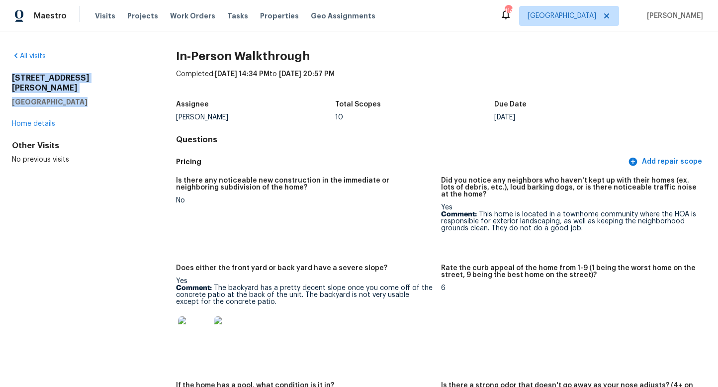
copy div "6590 Kimberly Mill Rd Atlanta, GA 30349"
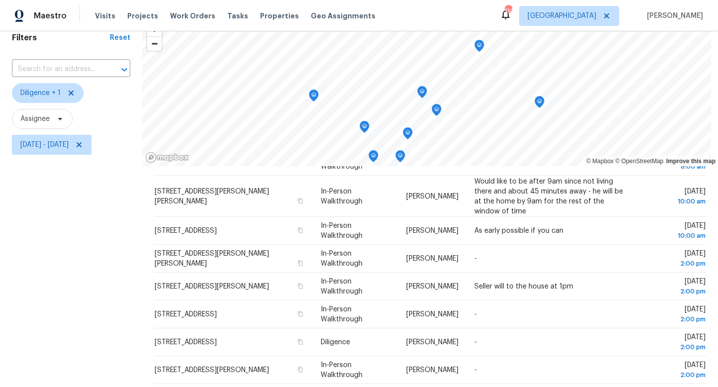
scroll to position [133, 0]
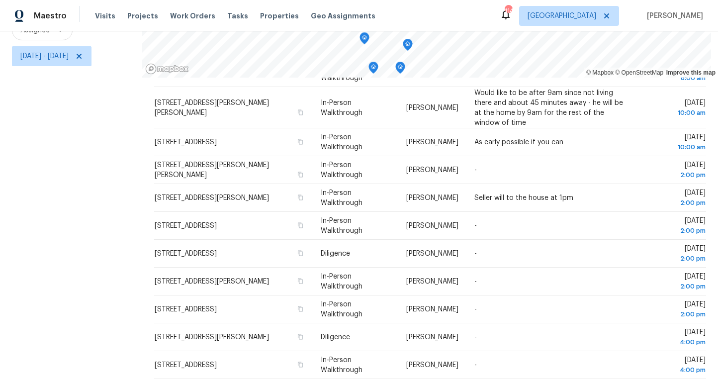
click at [79, 166] on div "Filters Reset ​ Diligence + 1 Assignee [DATE] - [DATE]" at bounding box center [71, 157] width 142 height 458
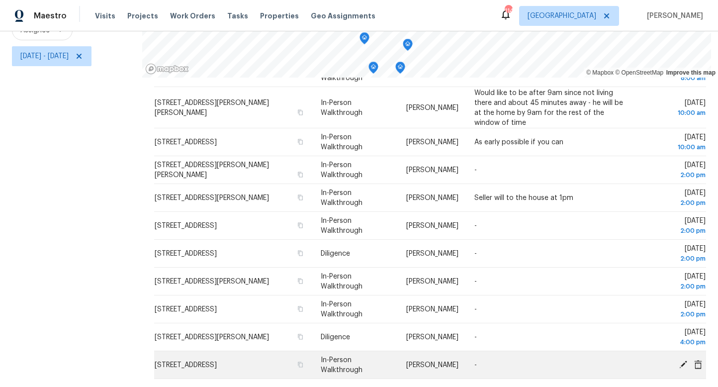
drag, startPoint x: 128, startPoint y: 93, endPoint x: 633, endPoint y: 370, distance: 575.3
click at [633, 370] on div "Filters Reset ​ Diligence + 1 Assignee [DATE] - [DATE] © Mapbox © OpenStreetMap…" at bounding box center [359, 157] width 718 height 458
copy div "© Mapbox © OpenStreetMap Improve this map"
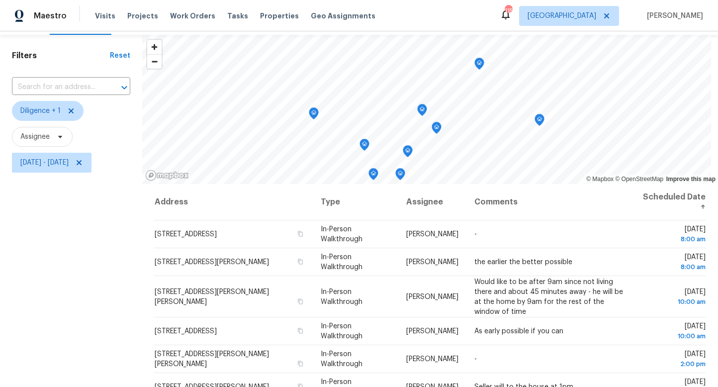
scroll to position [28, 0]
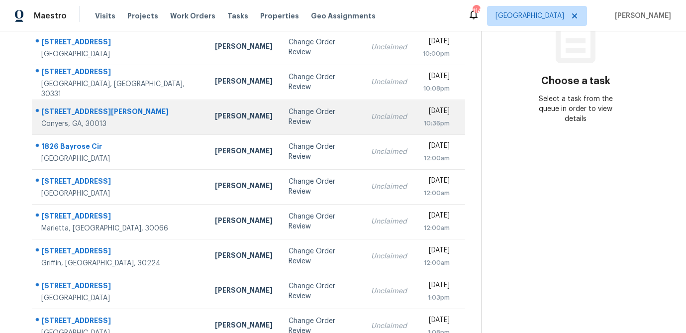
scroll to position [146, 0]
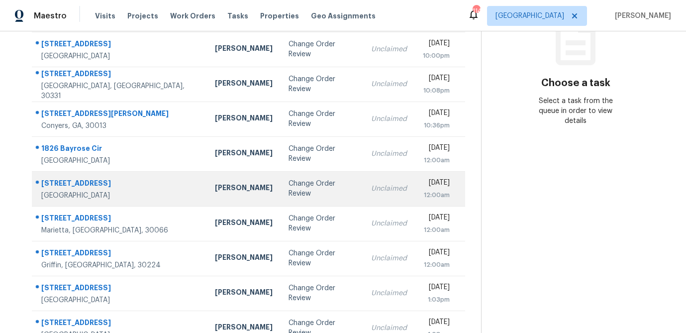
click at [280, 193] on td "Change Order Review" at bounding box center [321, 188] width 82 height 35
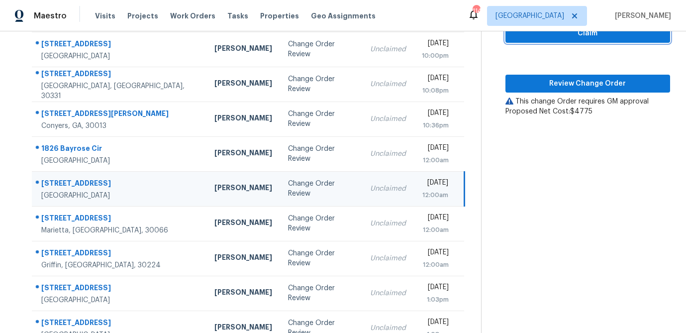
click at [601, 37] on span "Claim" at bounding box center [587, 33] width 149 height 12
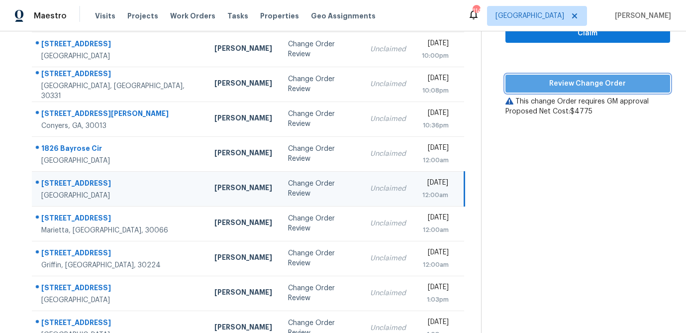
click at [594, 82] on span "Review Change Order" at bounding box center [587, 84] width 149 height 12
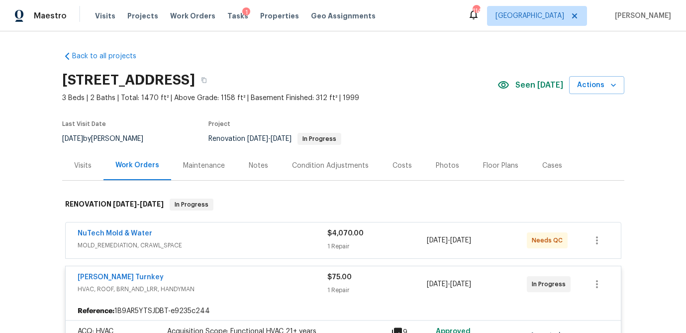
scroll to position [174, 0]
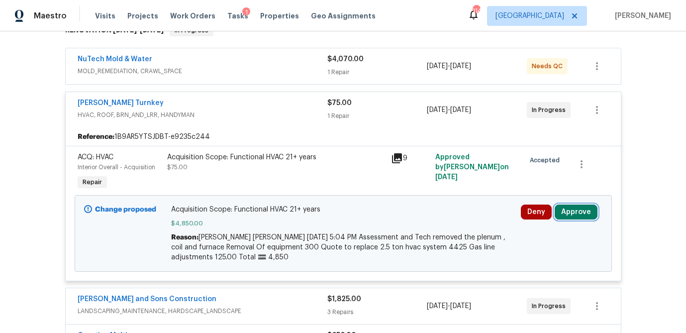
click at [573, 214] on button "Approve" at bounding box center [575, 211] width 43 height 15
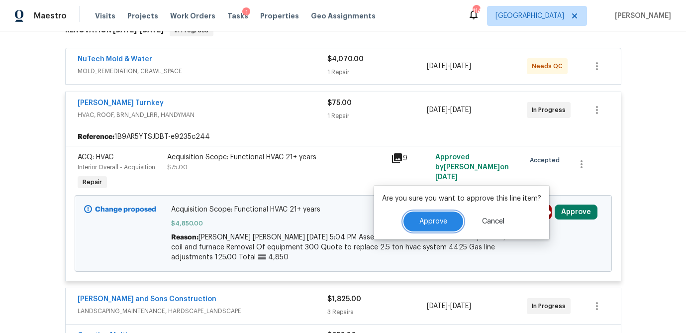
click at [432, 219] on span "Approve" at bounding box center [433, 221] width 28 height 7
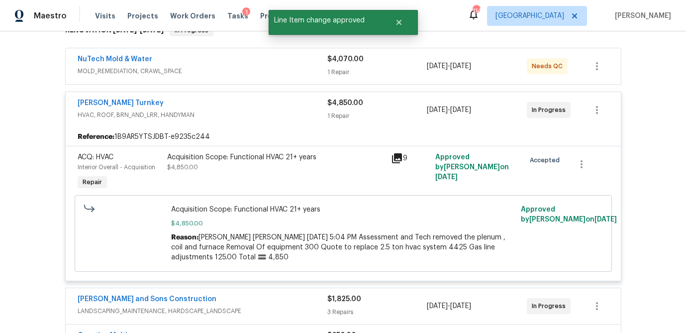
drag, startPoint x: 394, startPoint y: 75, endPoint x: 388, endPoint y: 83, distance: 10.2
click at [394, 75] on div "1 Repair" at bounding box center [377, 72] width 100 height 10
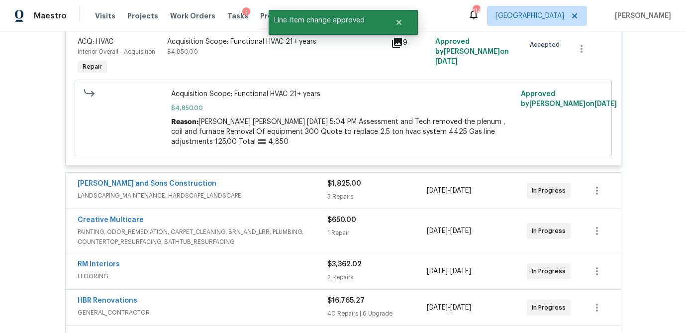
scroll to position [575, 0]
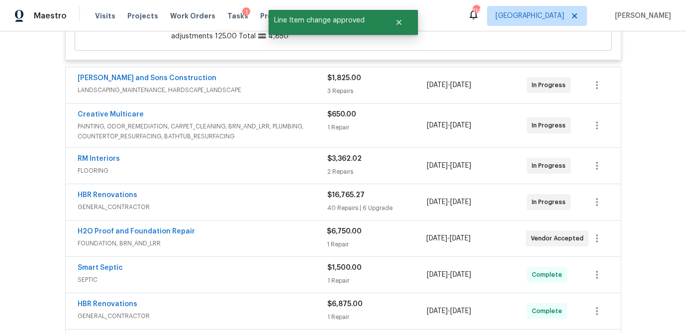
click at [388, 97] on div "$1,825.00 3 Repairs" at bounding box center [377, 85] width 100 height 24
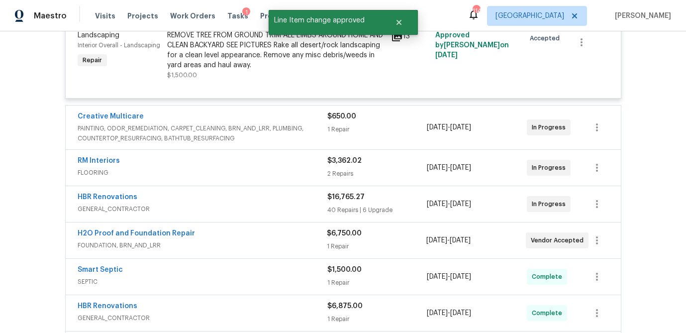
click at [386, 121] on div "$650.00" at bounding box center [377, 116] width 100 height 10
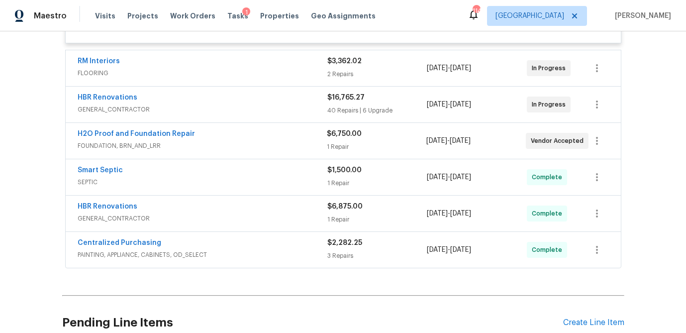
scroll to position [1062, 0]
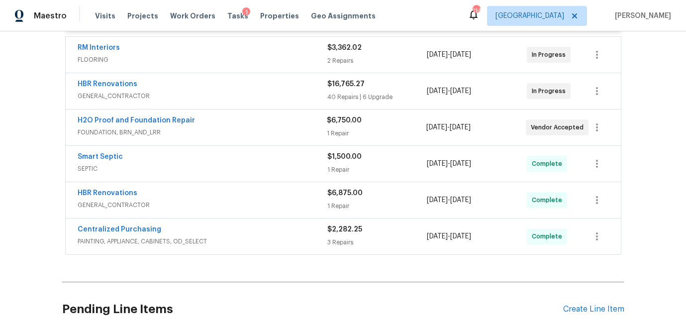
click at [393, 109] on div "HBR Renovations GENERAL_CONTRACTOR $16,765.27 40 Repairs | 6 Upgrade 8/15/2025 …" at bounding box center [343, 91] width 555 height 36
click at [392, 66] on div "2 Repairs" at bounding box center [377, 61] width 100 height 10
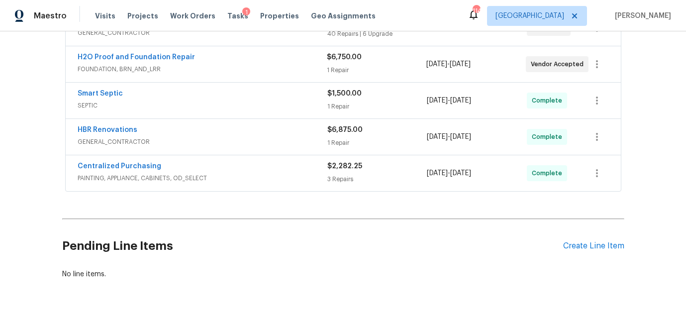
scroll to position [1503, 0]
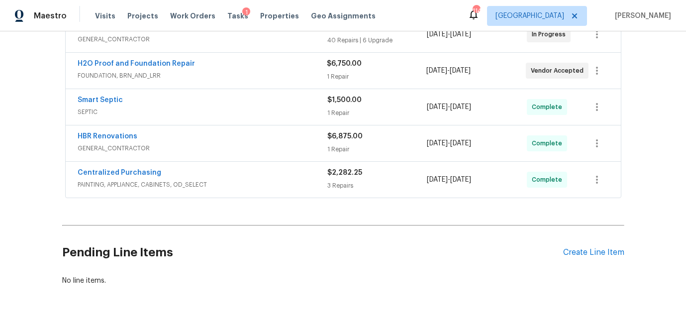
click at [400, 45] on div "40 Repairs | 6 Upgrade" at bounding box center [377, 40] width 100 height 10
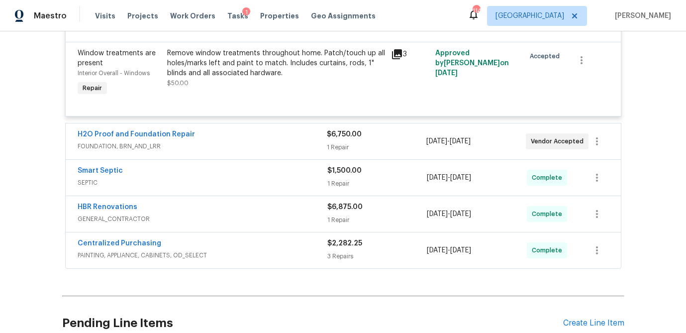
scroll to position [5623, 0]
click at [383, 140] on div "$6,750.00" at bounding box center [376, 135] width 99 height 10
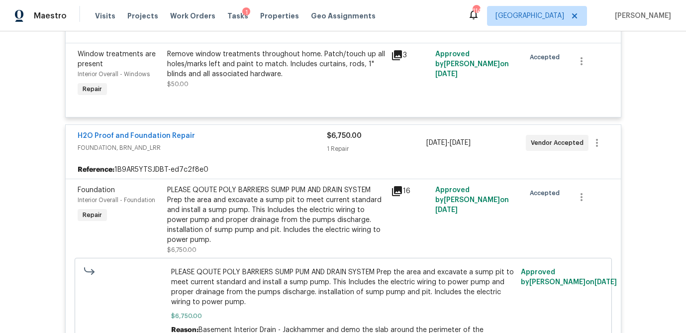
scroll to position [6072, 0]
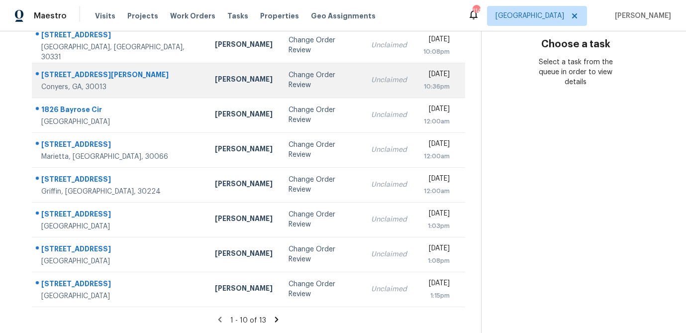
scroll to position [184, 0]
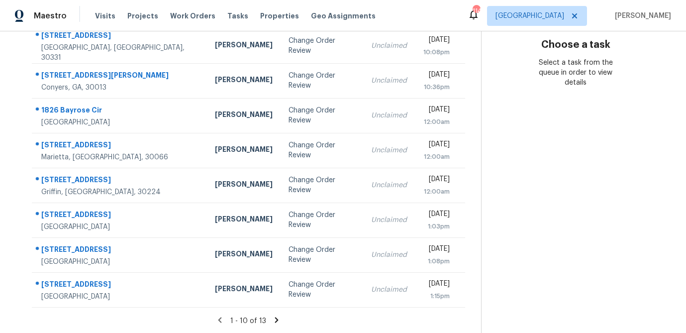
click at [273, 319] on icon at bounding box center [276, 319] width 9 height 9
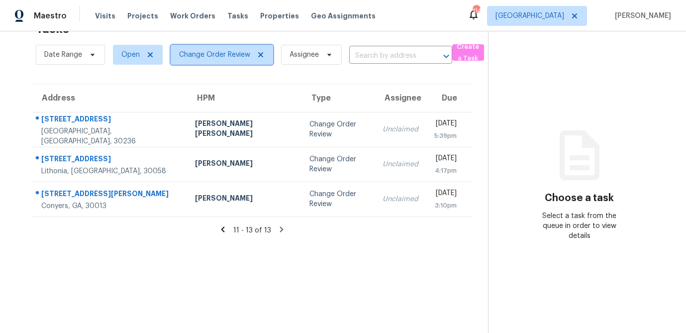
click at [262, 57] on icon at bounding box center [261, 55] width 8 height 8
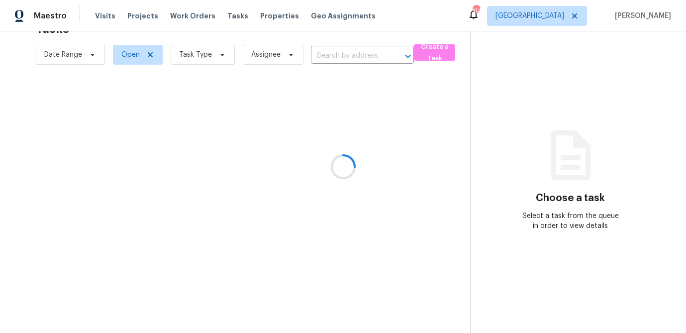
click at [220, 55] on div at bounding box center [343, 166] width 686 height 333
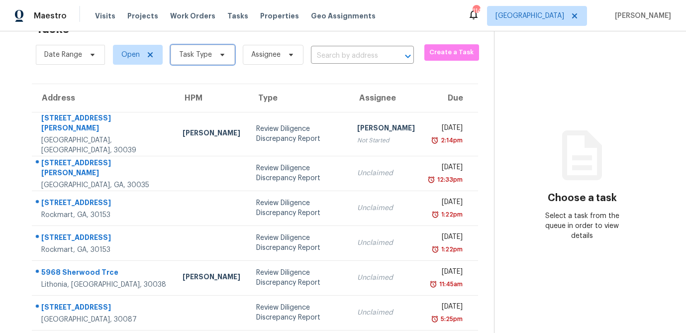
click at [220, 55] on icon at bounding box center [222, 55] width 4 height 2
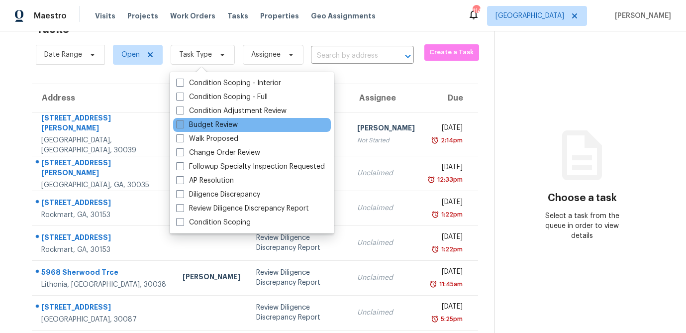
click at [185, 126] on label "Budget Review" at bounding box center [207, 125] width 62 height 10
click at [182, 126] on input "Budget Review" at bounding box center [179, 123] width 6 height 6
checkbox input "true"
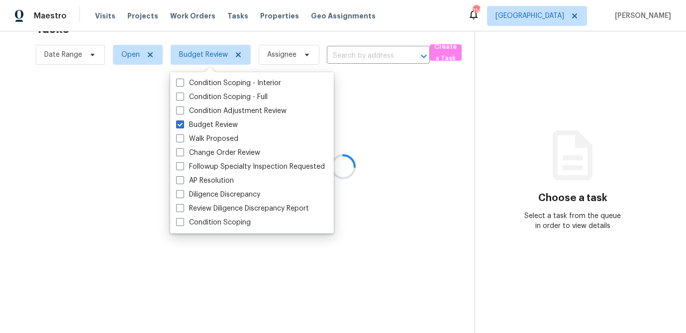
click at [376, 101] on div at bounding box center [343, 166] width 686 height 333
